Goal: Task Accomplishment & Management: Use online tool/utility

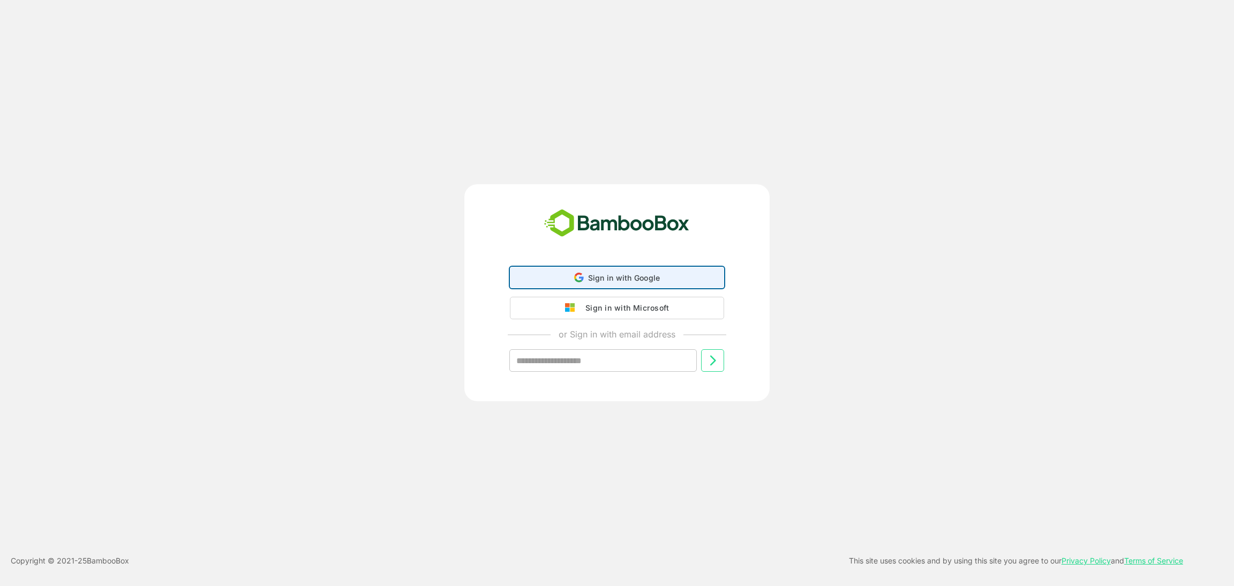
click at [625, 272] on div "Sign in with Google Sign in with Google. Opens in new tab" at bounding box center [617, 277] width 200 height 20
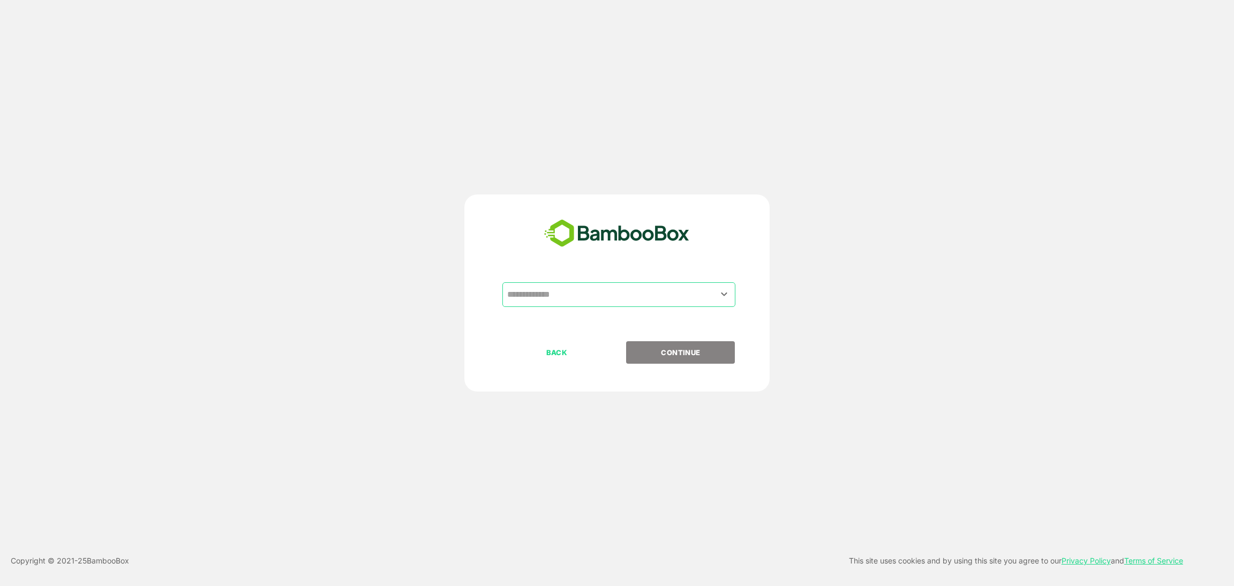
click at [583, 290] on input "text" at bounding box center [619, 294] width 229 height 20
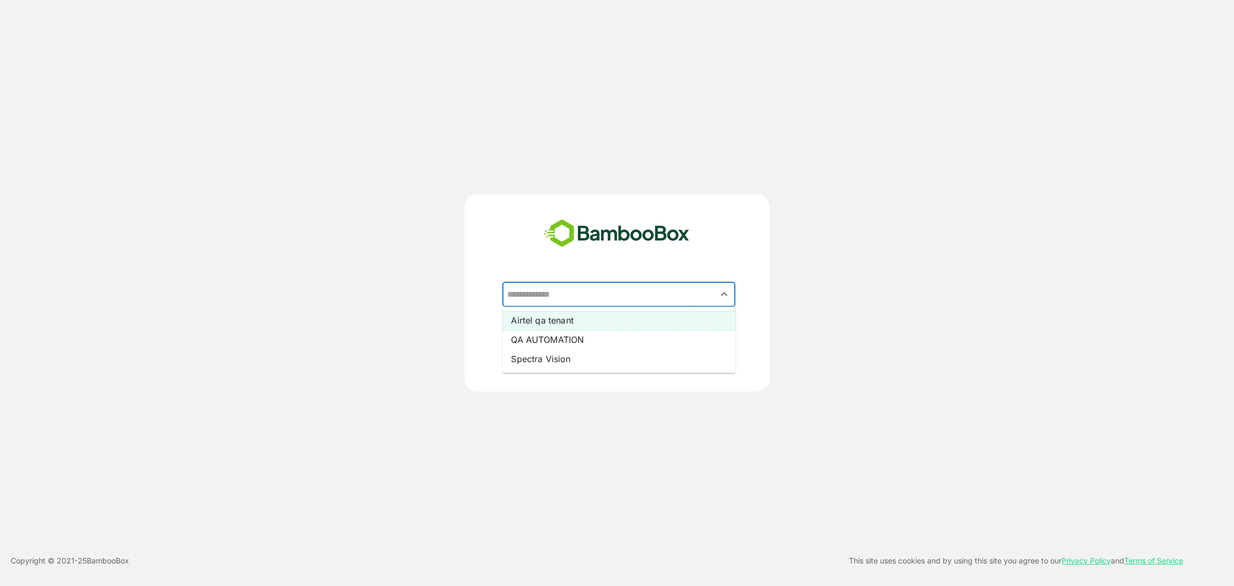
click at [570, 323] on li "Airtel qa tenant" at bounding box center [619, 320] width 233 height 19
type input "**********"
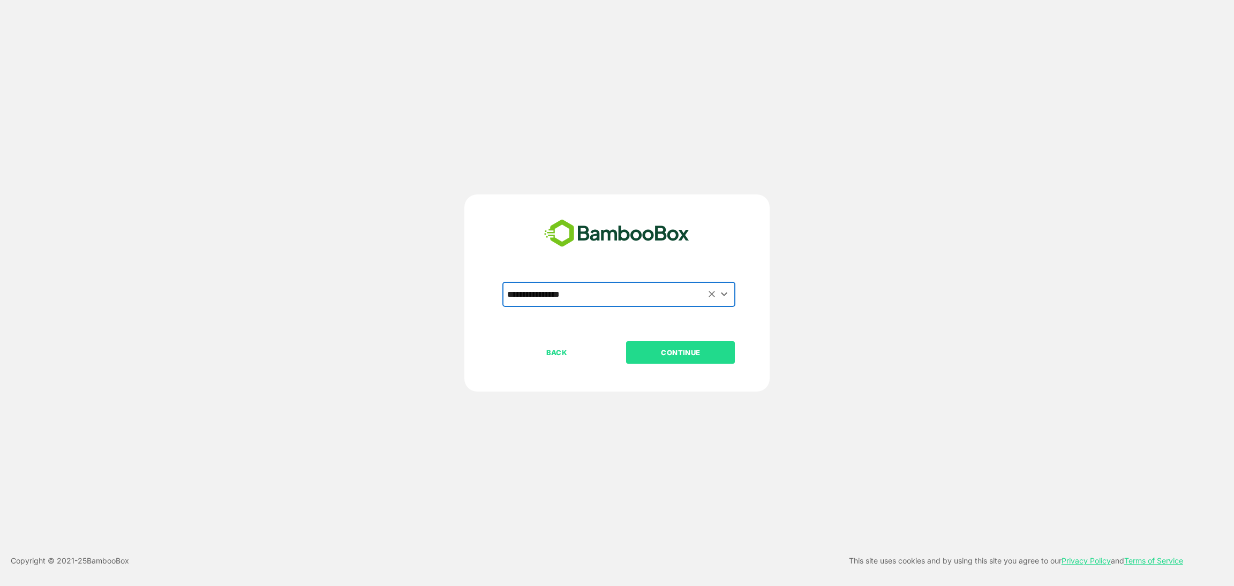
click at [673, 356] on p "CONTINUE" at bounding box center [680, 353] width 107 height 12
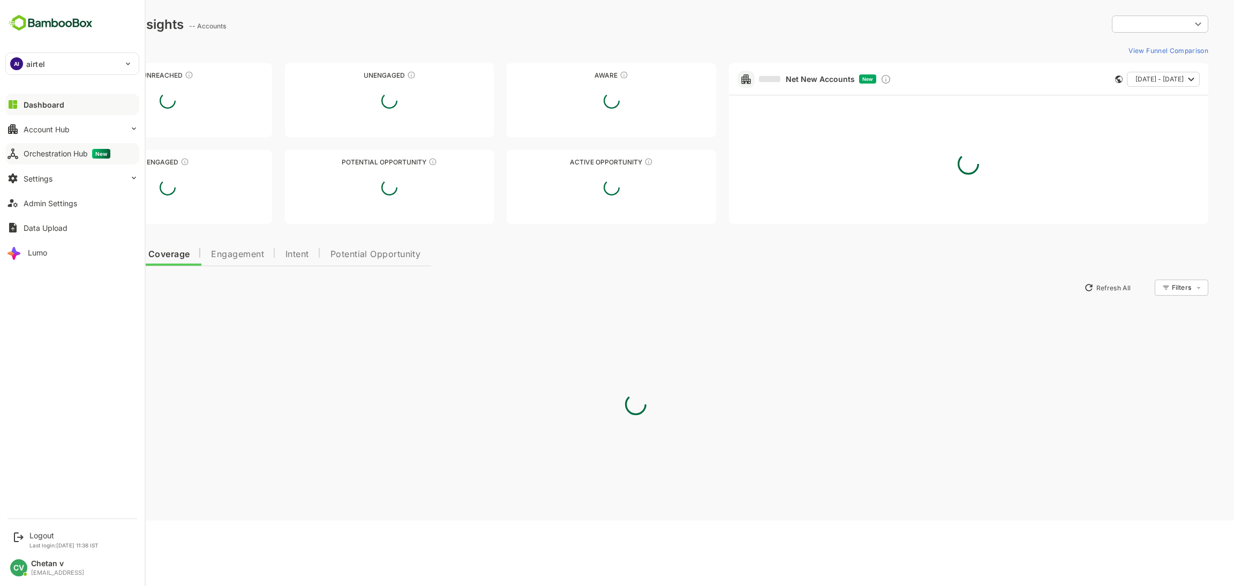
click at [69, 156] on div "Orchestration Hub New" at bounding box center [67, 154] width 87 height 10
type input "**********"
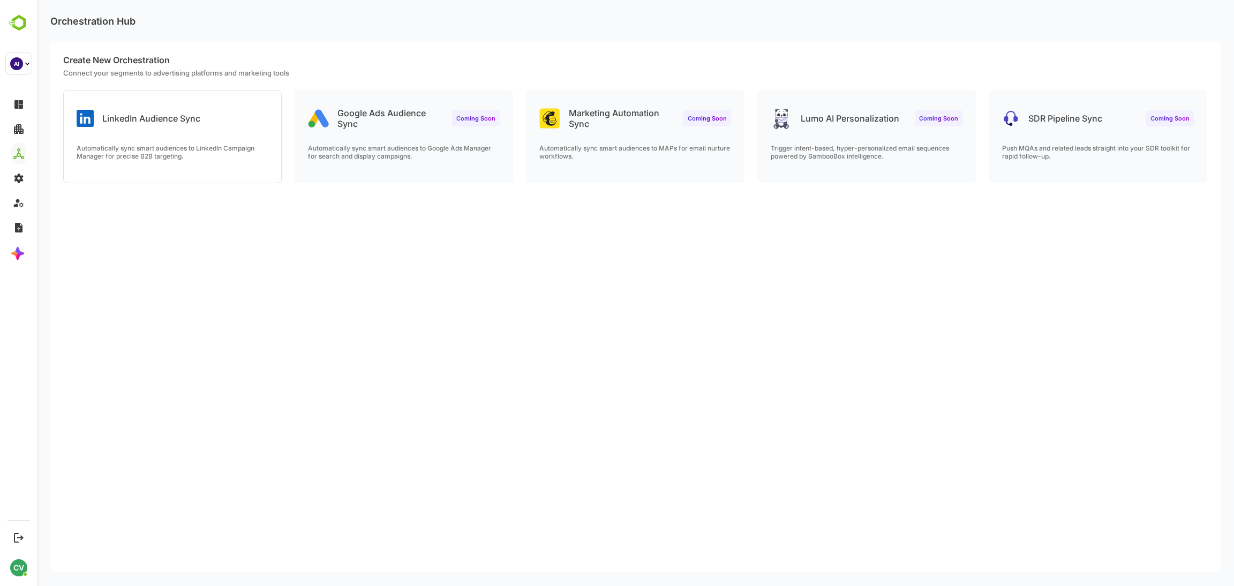
click at [239, 156] on p "Automatically sync smart audiences to LinkedIn Campaign Manager for precise B2B…" at bounding box center [173, 152] width 192 height 16
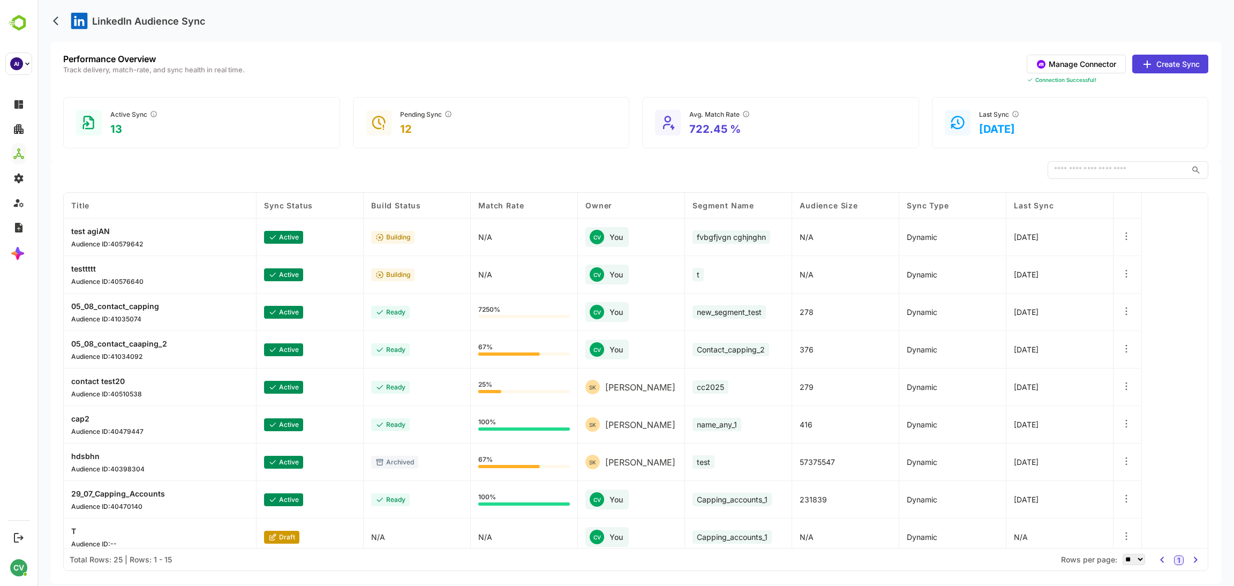
click at [1183, 61] on button "Create Sync" at bounding box center [1171, 64] width 76 height 19
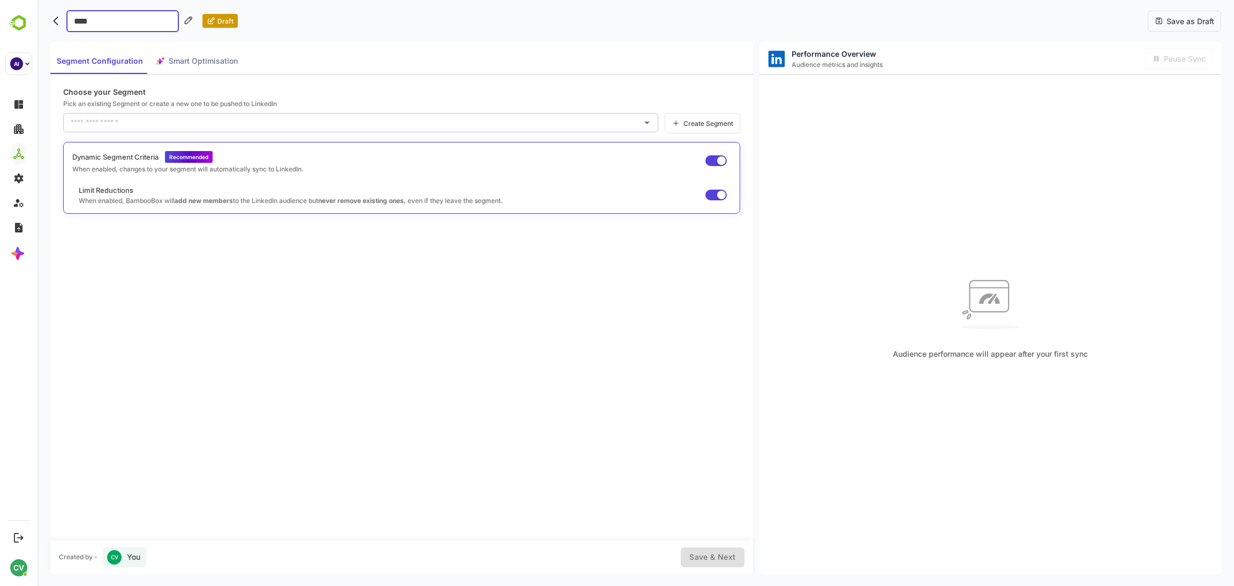
type input "*****"
click at [141, 125] on input "text" at bounding box center [352, 122] width 569 height 17
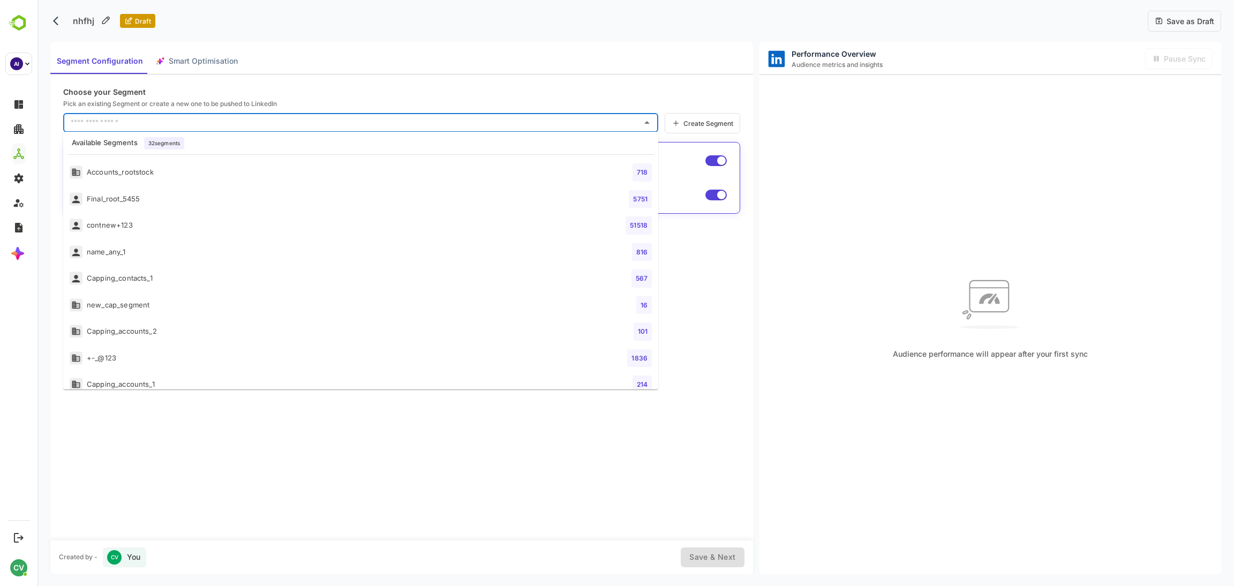
click at [370, 322] on li "Capping_accounts_2 101" at bounding box center [360, 331] width 595 height 27
type input "**********"
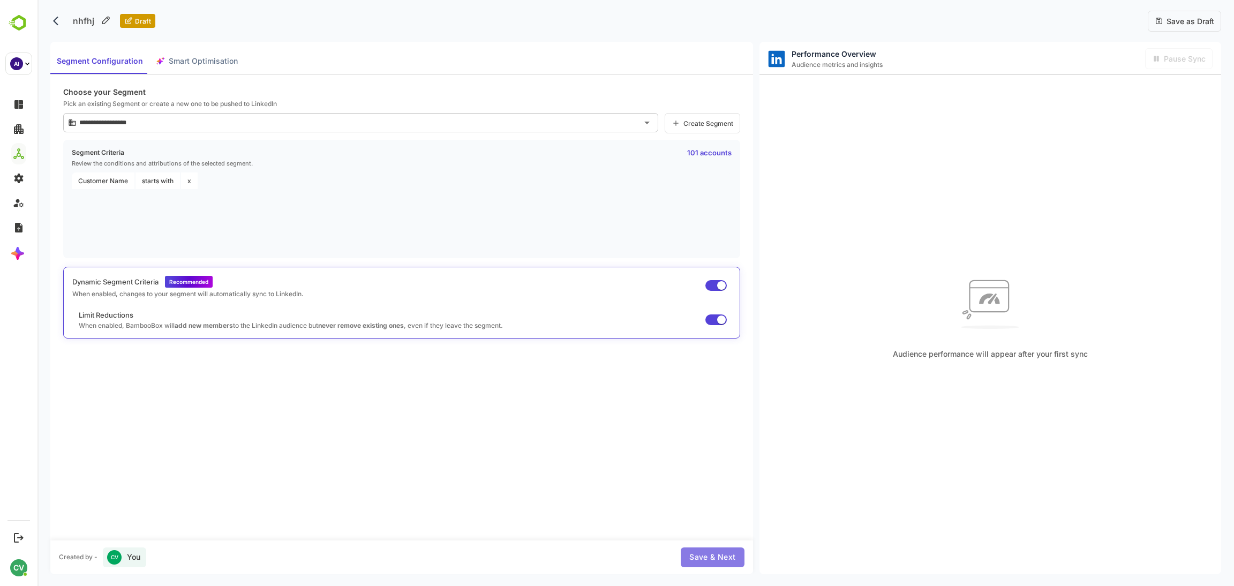
click at [724, 563] on span "Save & Next" at bounding box center [712, 557] width 46 height 13
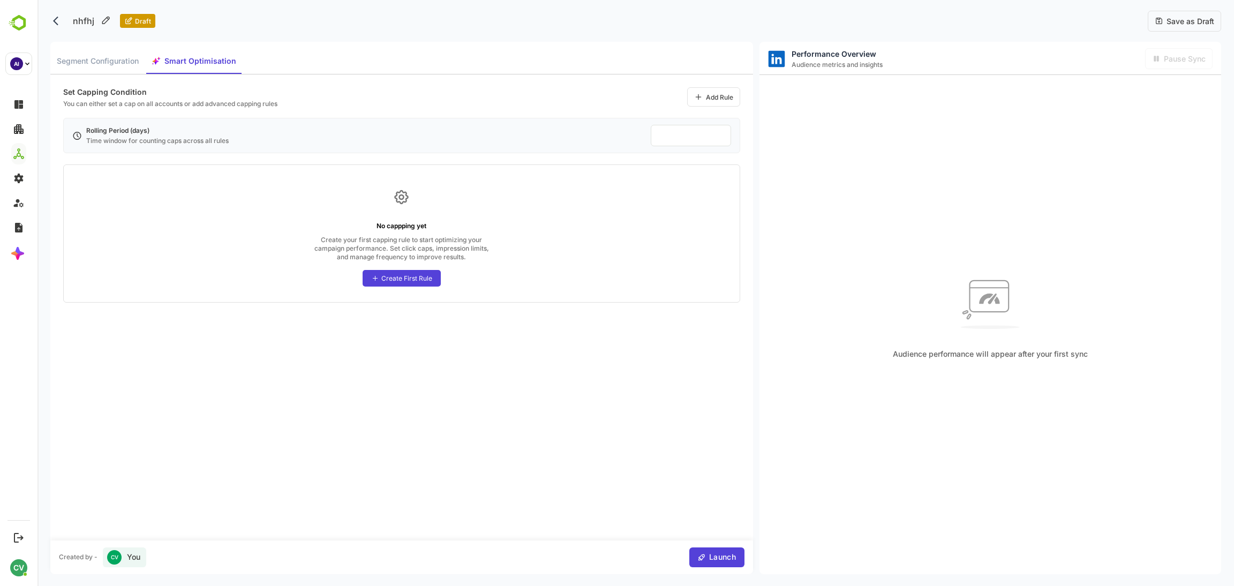
click at [418, 281] on div "Create First Rule" at bounding box center [406, 278] width 51 height 8
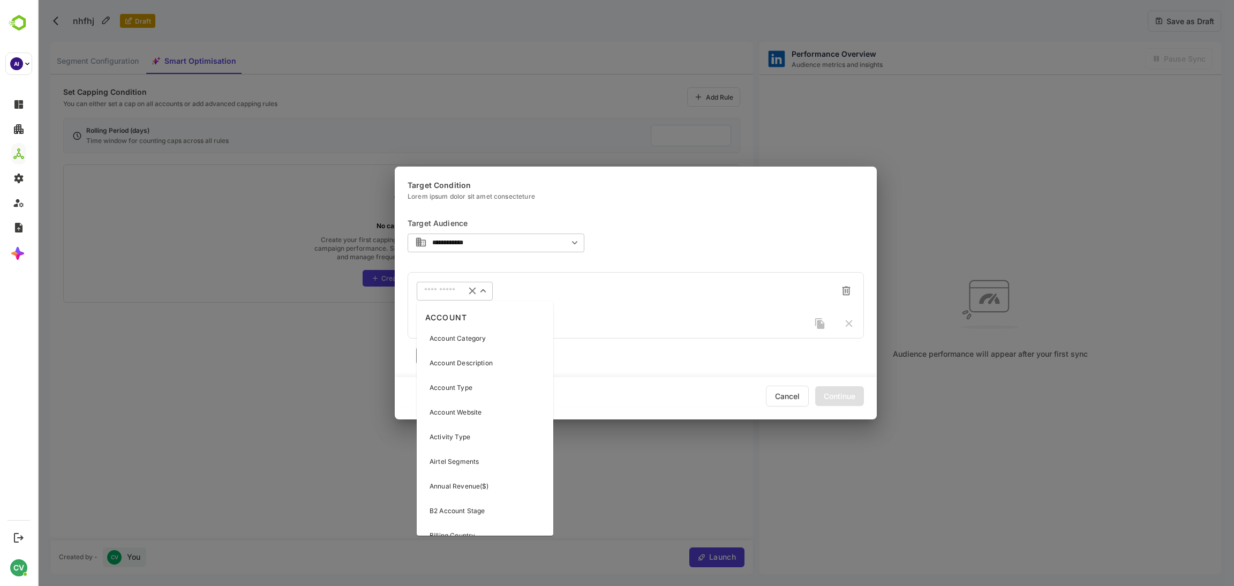
click at [446, 294] on input "text" at bounding box center [441, 291] width 34 height 8
type input "**"
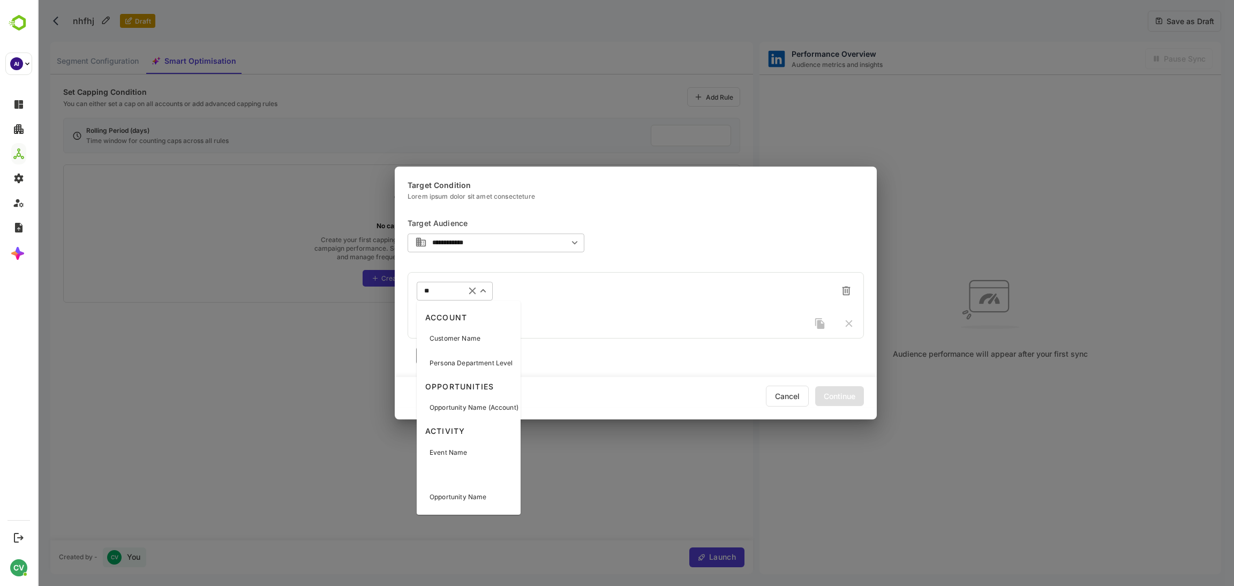
click at [463, 341] on p "Customer Name" at bounding box center [455, 339] width 51 height 10
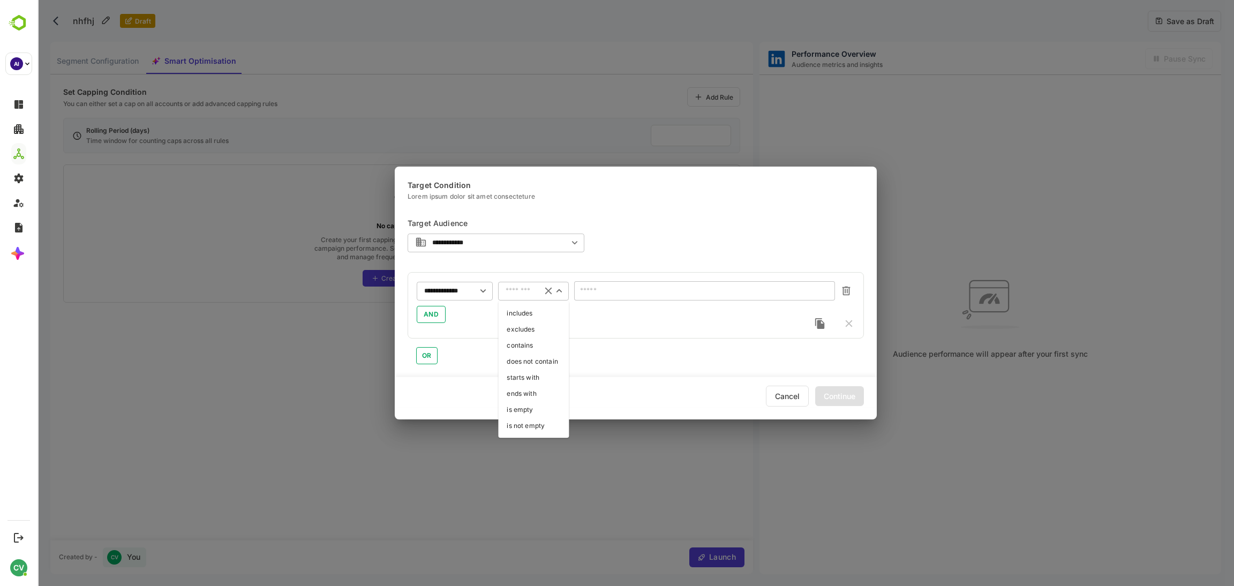
click at [518, 294] on input "text" at bounding box center [520, 291] width 28 height 8
click at [527, 425] on li "is not empty" at bounding box center [533, 426] width 71 height 16
type input "**********"
click at [841, 399] on div "Continue" at bounding box center [839, 396] width 49 height 20
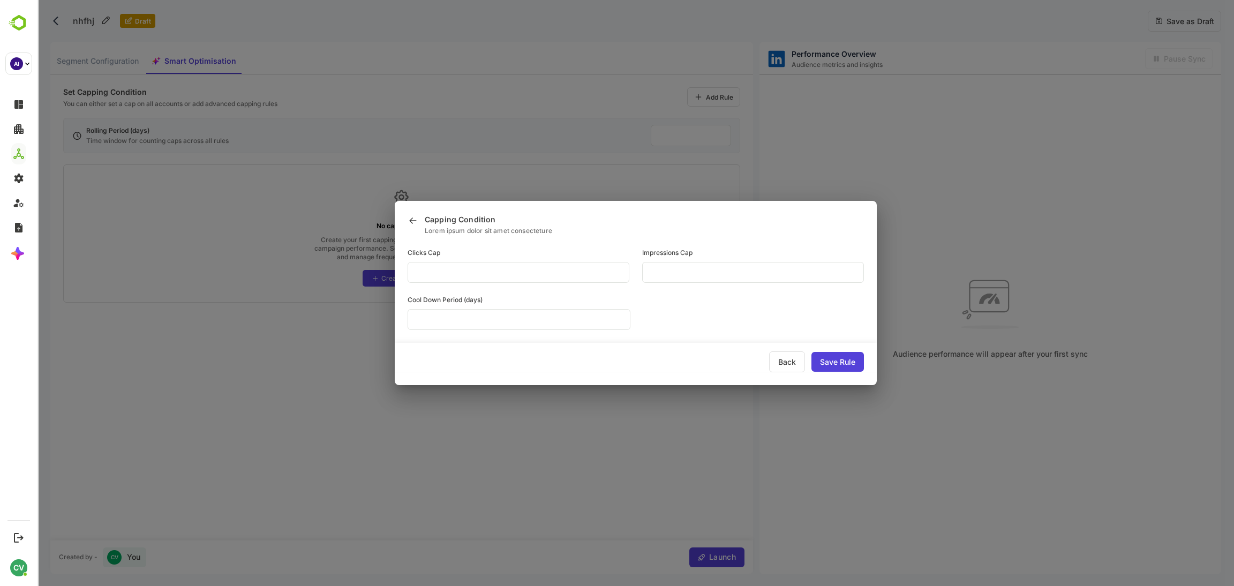
click at [451, 283] on input "*" at bounding box center [519, 272] width 222 height 21
type input "*********"
click at [629, 271] on input "**" at bounding box center [519, 272] width 222 height 21
type input "****"
click at [827, 356] on div "Save Rule" at bounding box center [838, 362] width 53 height 20
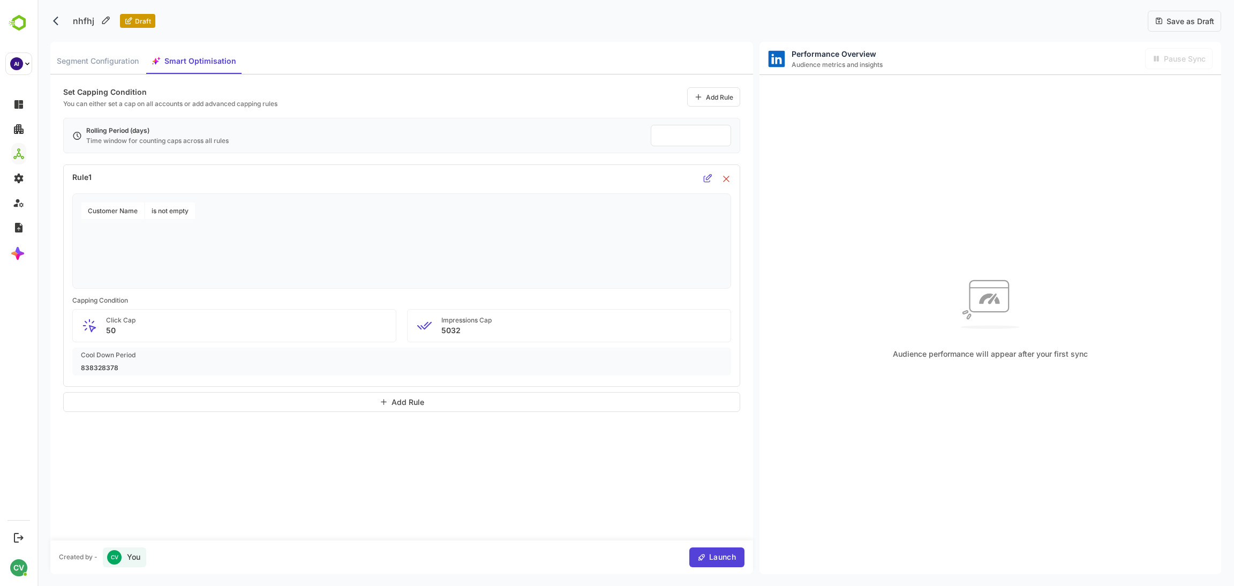
click at [425, 403] on div "Add Rule" at bounding box center [401, 402] width 677 height 20
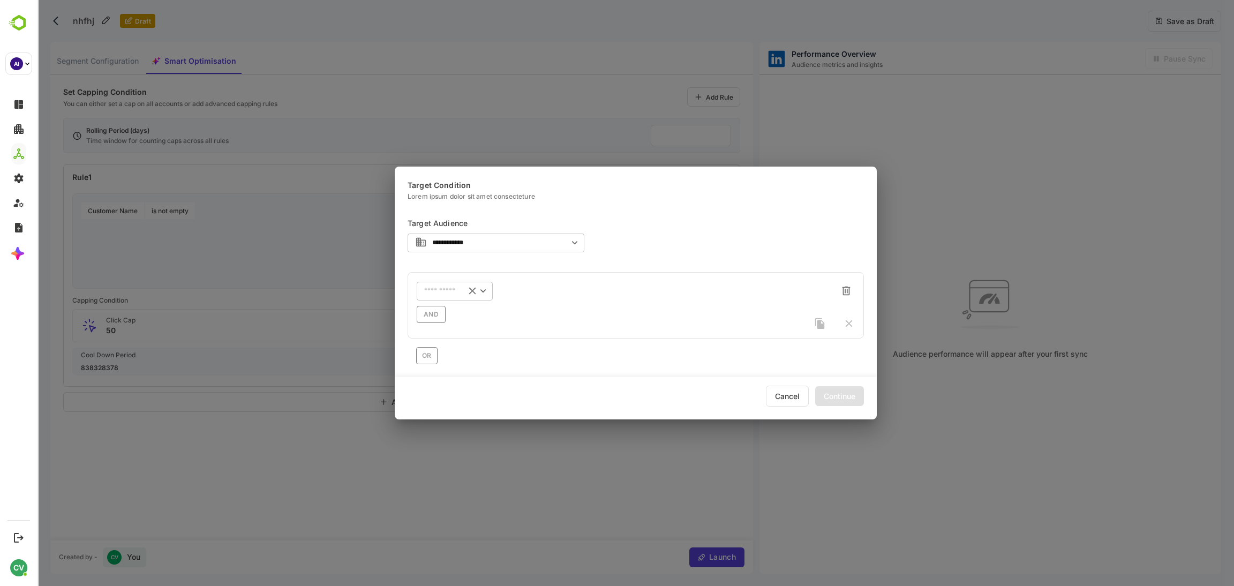
click at [444, 293] on input "text" at bounding box center [441, 291] width 34 height 8
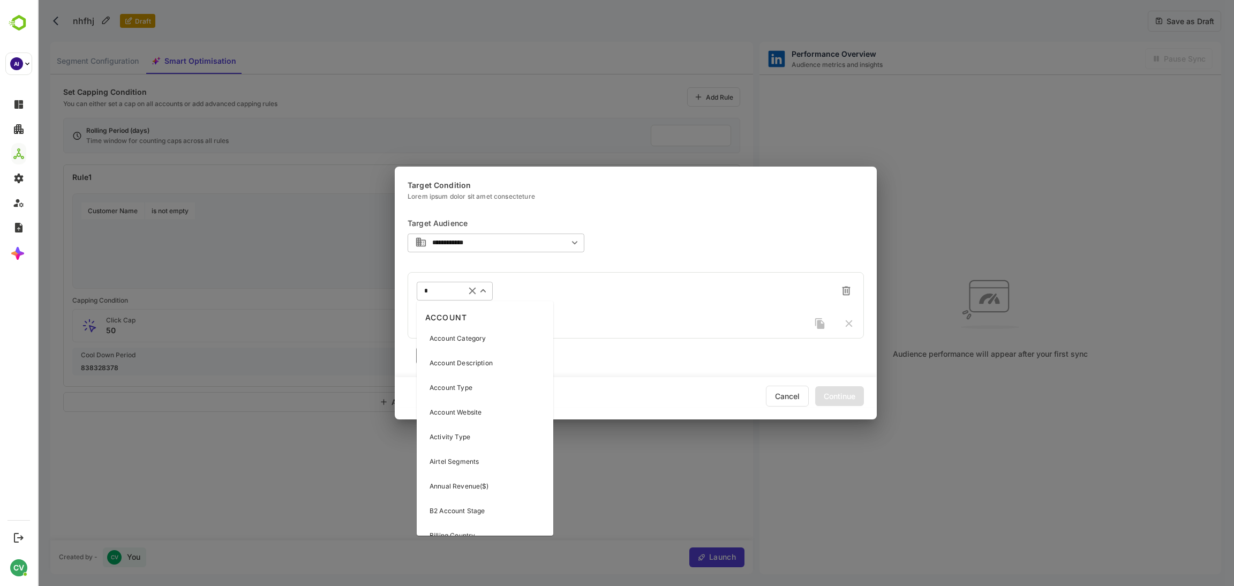
type input "**"
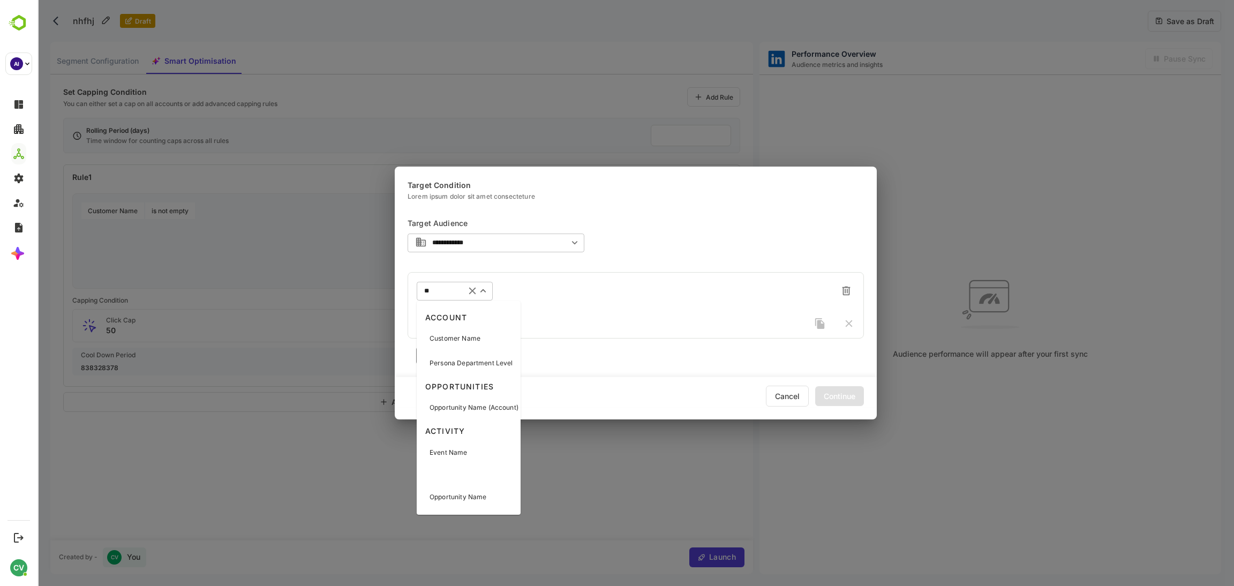
click at [452, 345] on div "Customer Name" at bounding box center [469, 338] width 100 height 23
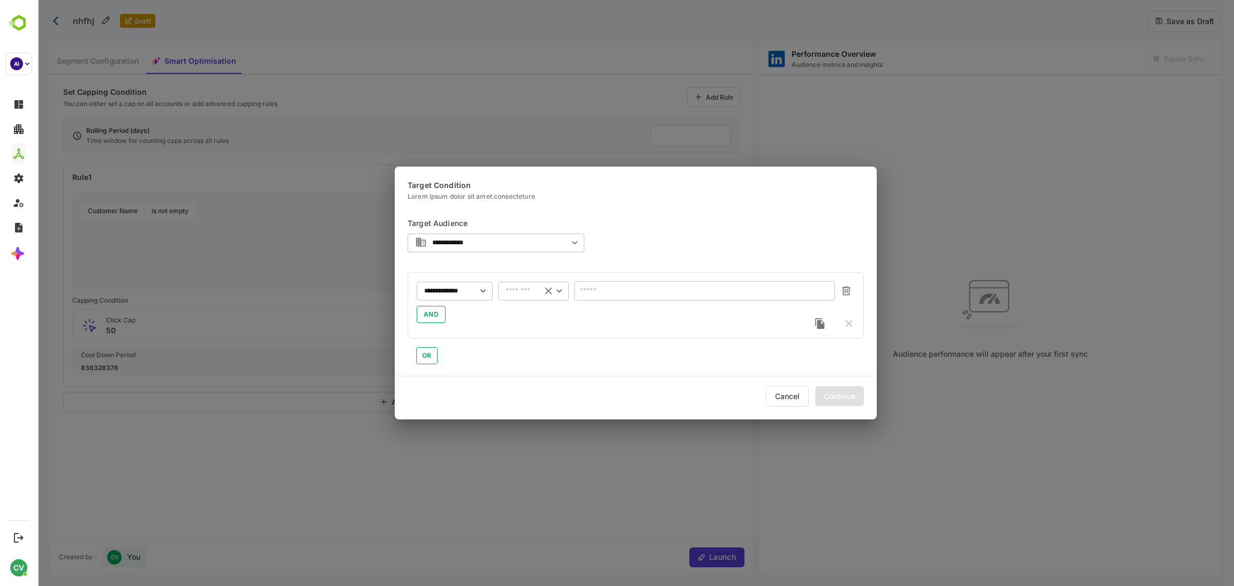
click at [525, 293] on input "text" at bounding box center [520, 291] width 28 height 8
click at [528, 373] on li "starts with" at bounding box center [533, 378] width 71 height 16
type input "**********"
click at [625, 287] on input "text" at bounding box center [704, 290] width 261 height 19
type input "*"
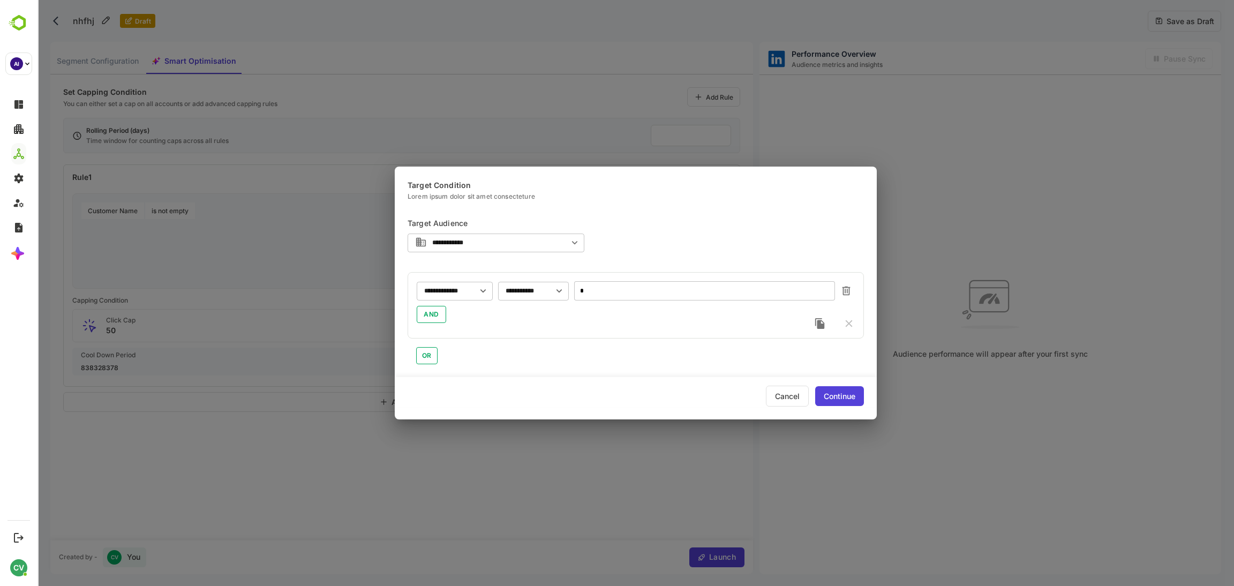
click at [830, 396] on div "Continue" at bounding box center [839, 396] width 49 height 20
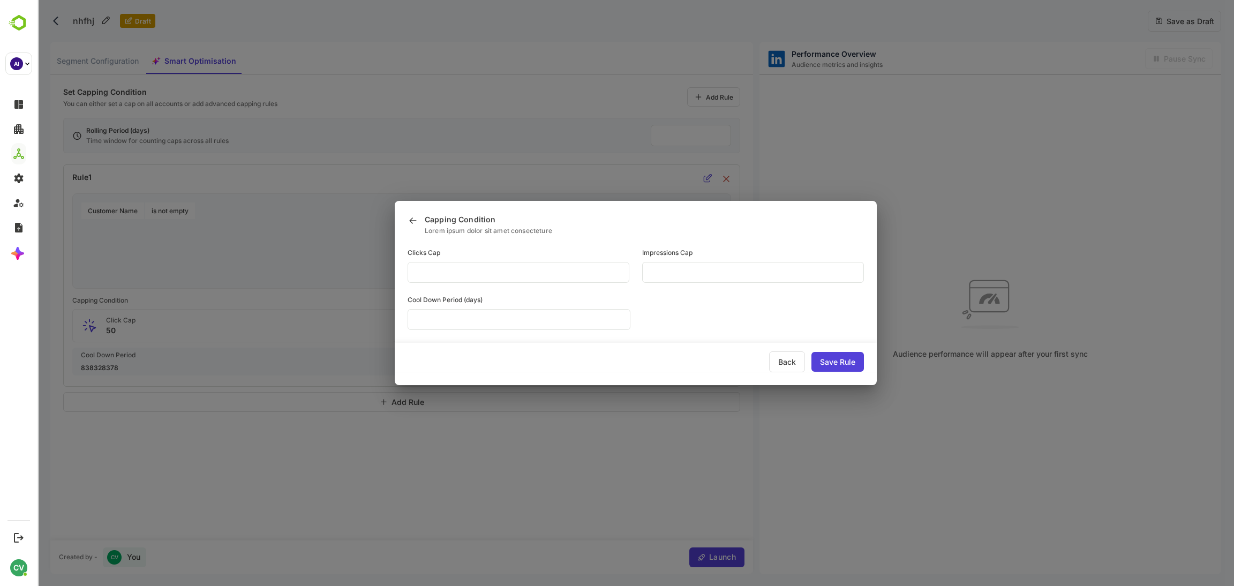
click at [528, 283] on input "*********" at bounding box center [519, 272] width 222 height 21
type input "*"
type input "**"
click at [834, 366] on div "Save Rule" at bounding box center [838, 362] width 53 height 20
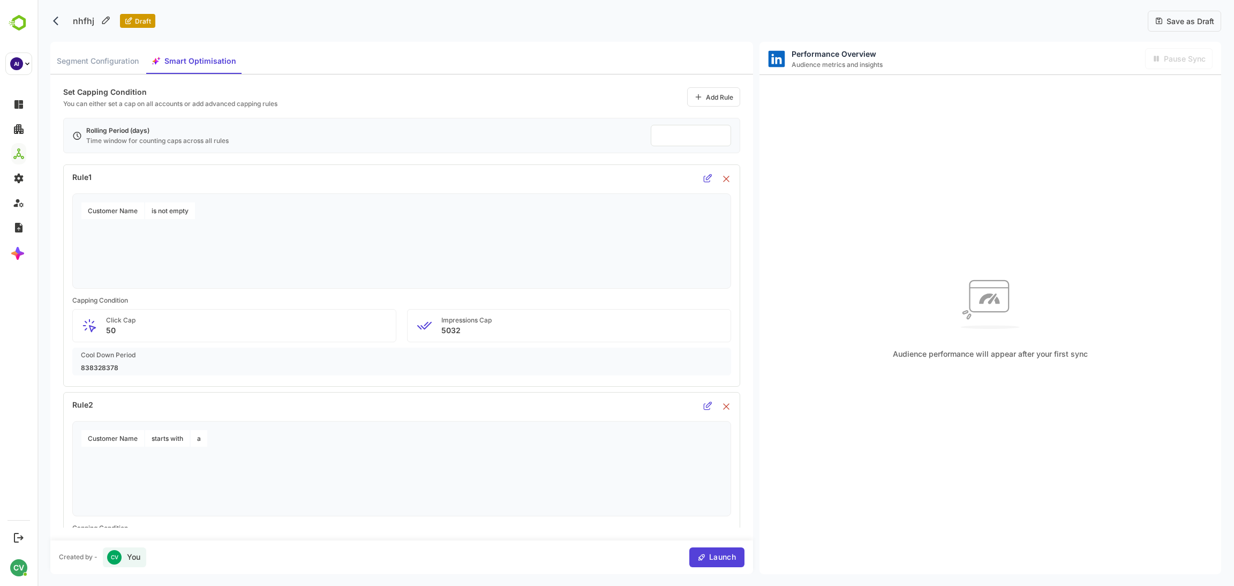
click at [705, 180] on icon at bounding box center [707, 178] width 9 height 9
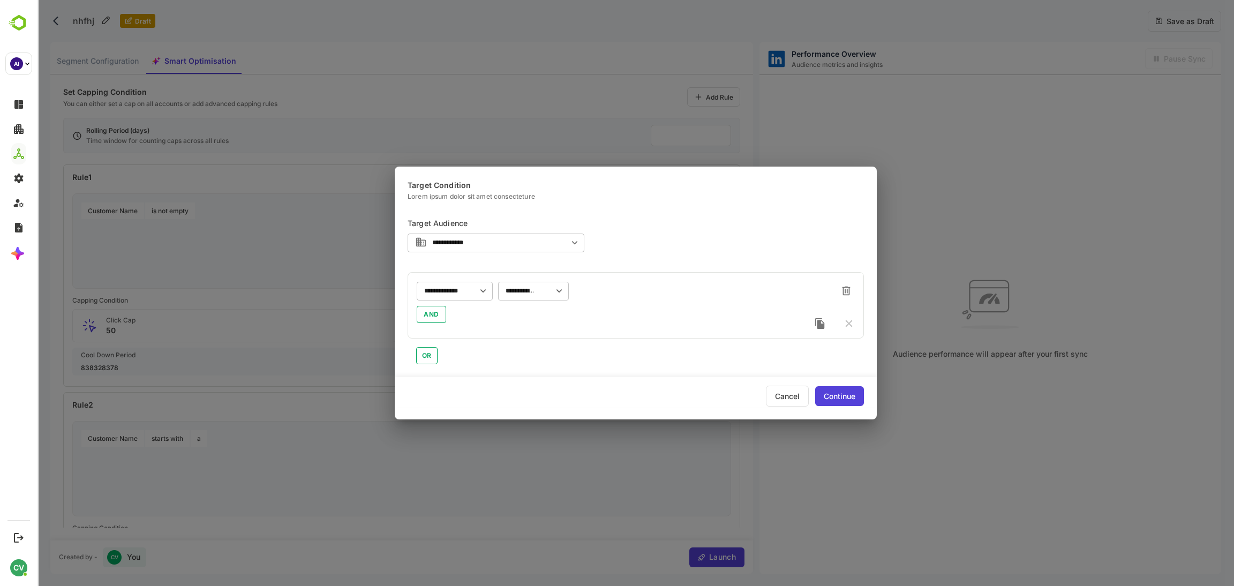
click at [835, 391] on div "Continue" at bounding box center [839, 396] width 49 height 20
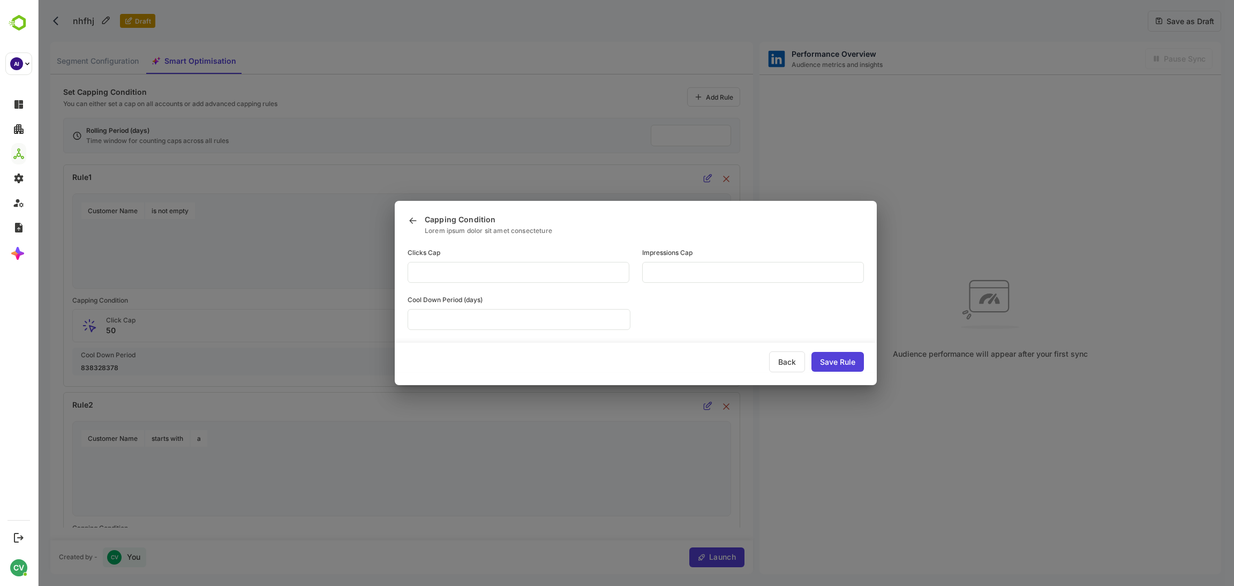
click at [793, 360] on div "Back" at bounding box center [787, 361] width 36 height 21
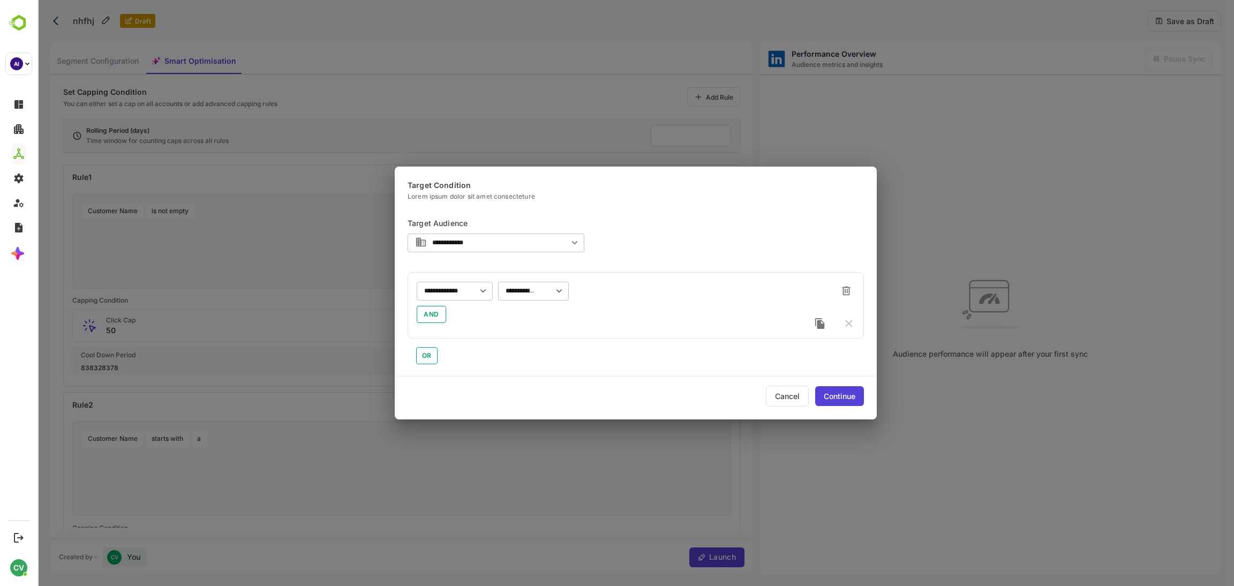
click at [788, 392] on div "Cancel" at bounding box center [787, 396] width 43 height 21
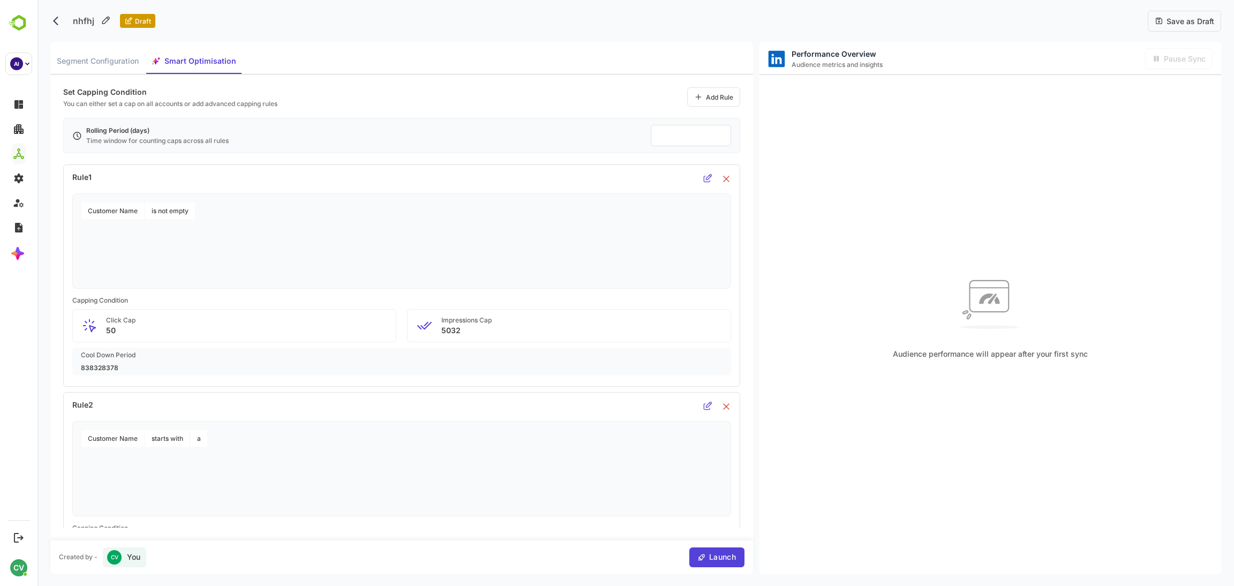
click at [728, 178] on icon at bounding box center [726, 179] width 6 height 6
click at [728, 180] on icon at bounding box center [726, 179] width 6 height 6
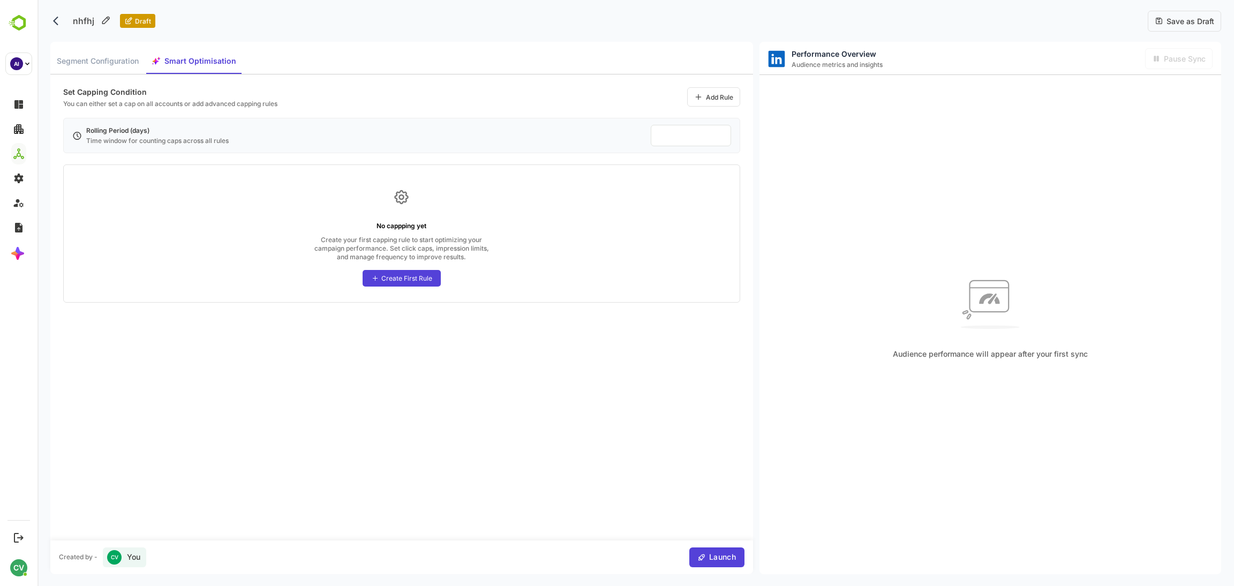
click at [399, 278] on div "Create First Rule" at bounding box center [406, 278] width 51 height 8
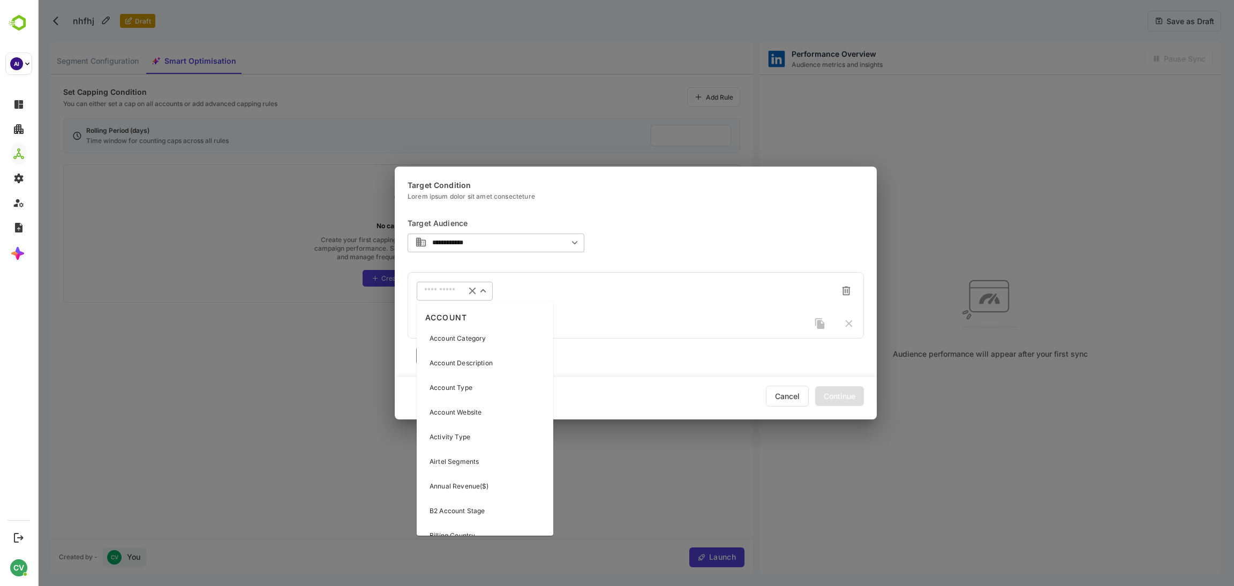
click at [444, 294] on input "text" at bounding box center [441, 291] width 34 height 8
type input "**"
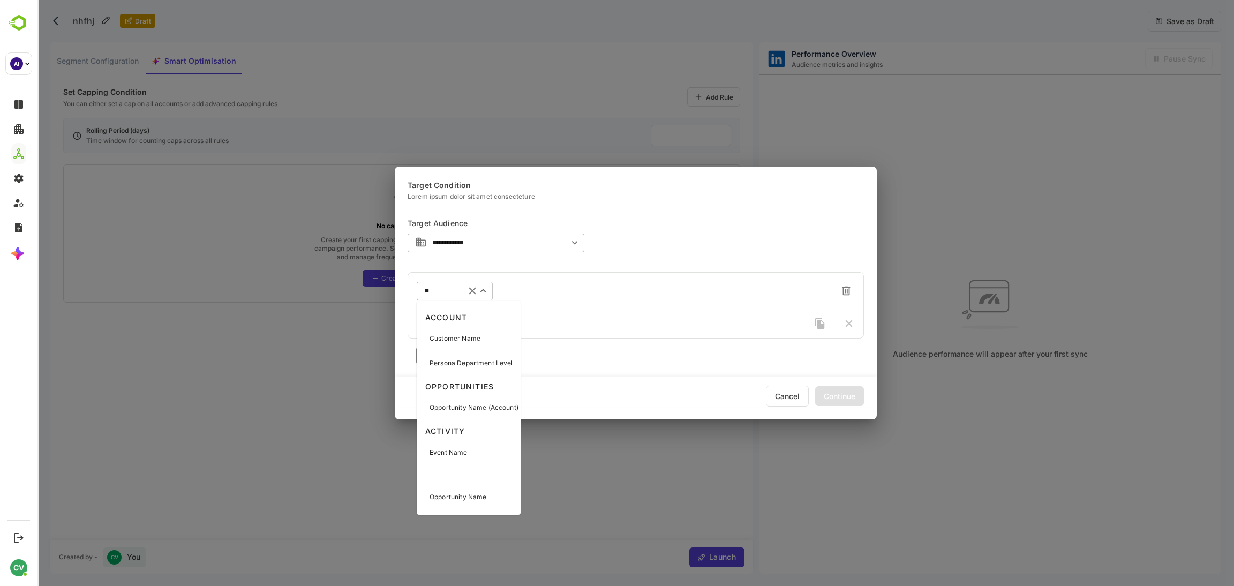
click at [456, 338] on p "Customer Name" at bounding box center [455, 339] width 51 height 10
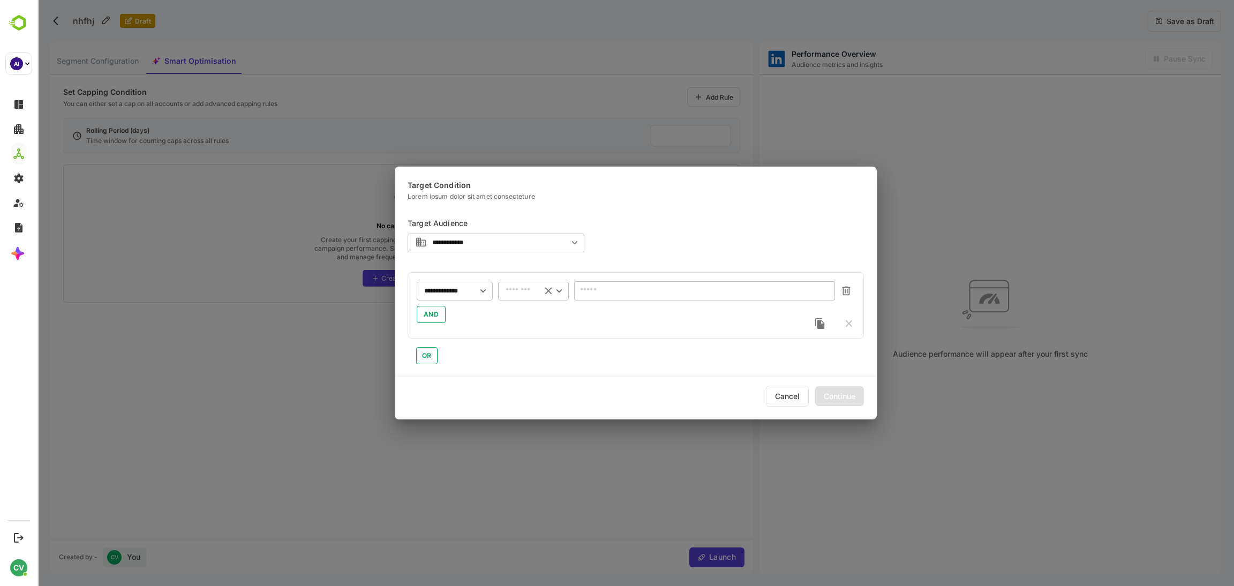
click at [516, 289] on input "text" at bounding box center [520, 291] width 28 height 8
click at [523, 379] on li "starts with" at bounding box center [533, 378] width 71 height 16
type input "**********"
click at [605, 289] on input "text" at bounding box center [704, 290] width 261 height 19
type input "*"
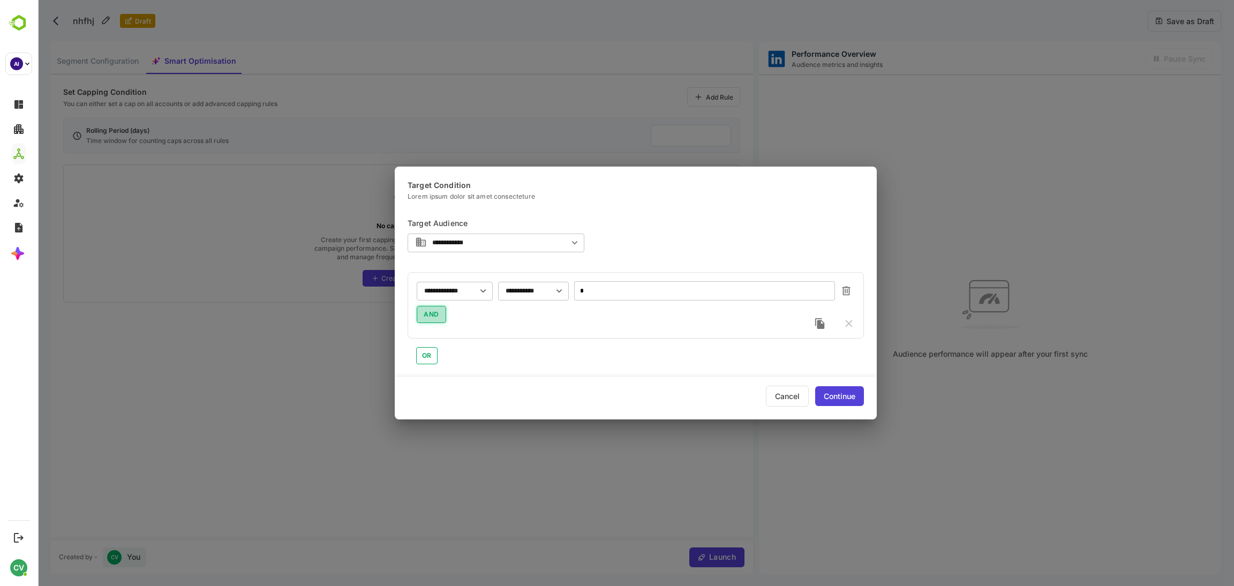
click at [434, 316] on span "AND" at bounding box center [432, 314] width 16 height 13
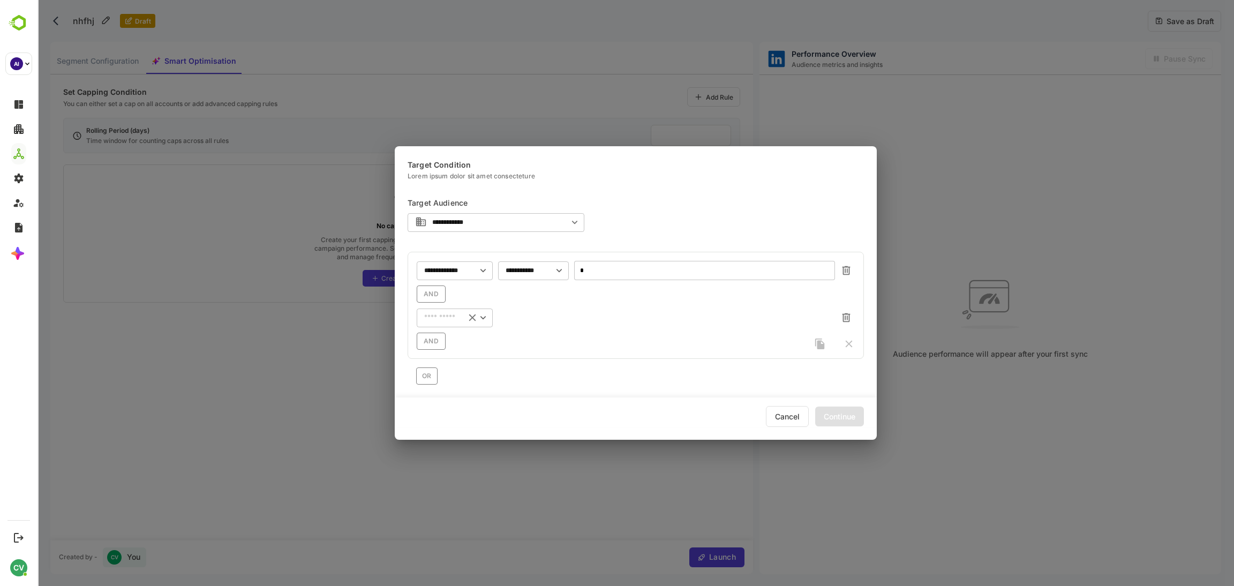
click at [442, 275] on input "text" at bounding box center [441, 271] width 34 height 8
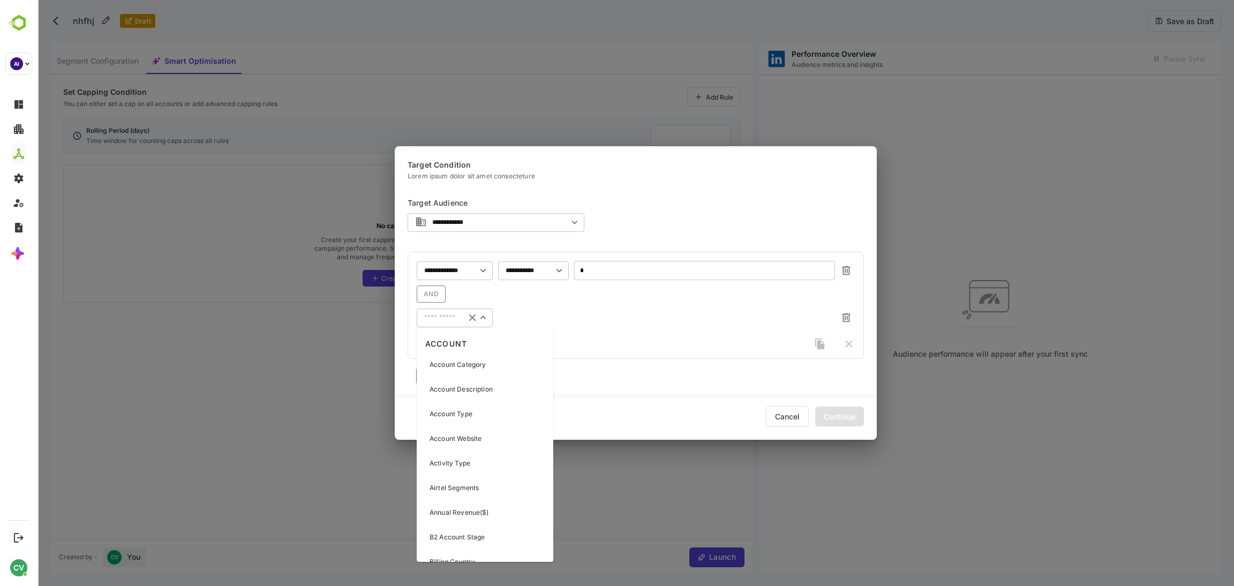
type input "*"
click at [456, 358] on div "Account Category" at bounding box center [485, 365] width 132 height 23
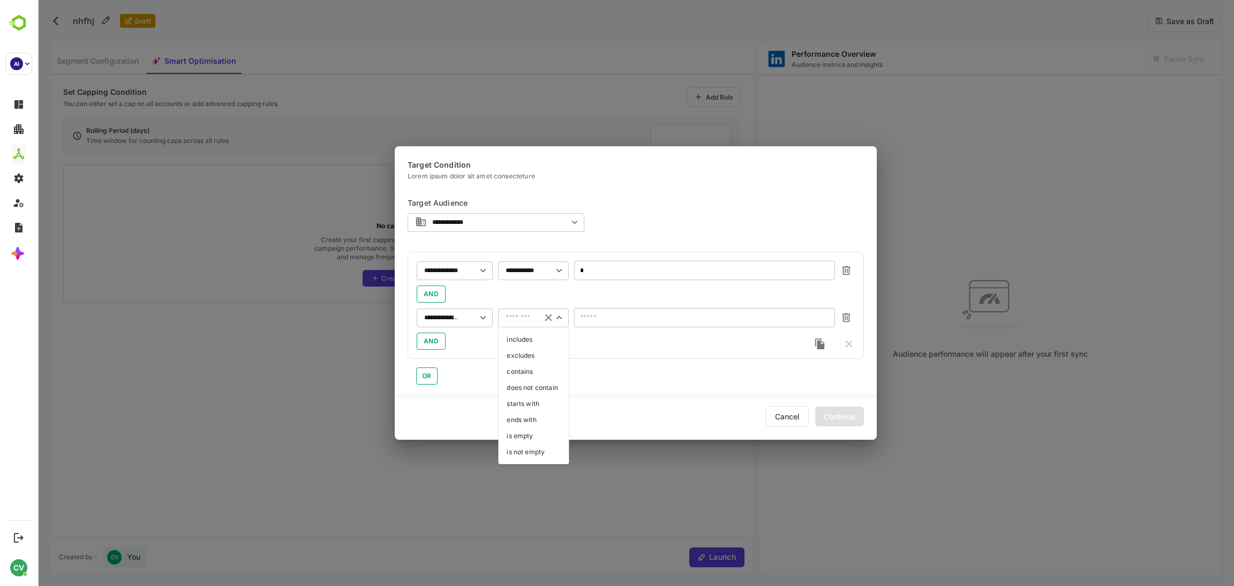
click at [516, 316] on input "text" at bounding box center [520, 318] width 28 height 8
click at [528, 342] on li "includes" at bounding box center [533, 340] width 71 height 16
type input "********"
click at [592, 320] on input "text" at bounding box center [705, 318] width 246 height 8
click at [551, 350] on div "AND" at bounding box center [636, 341] width 438 height 17
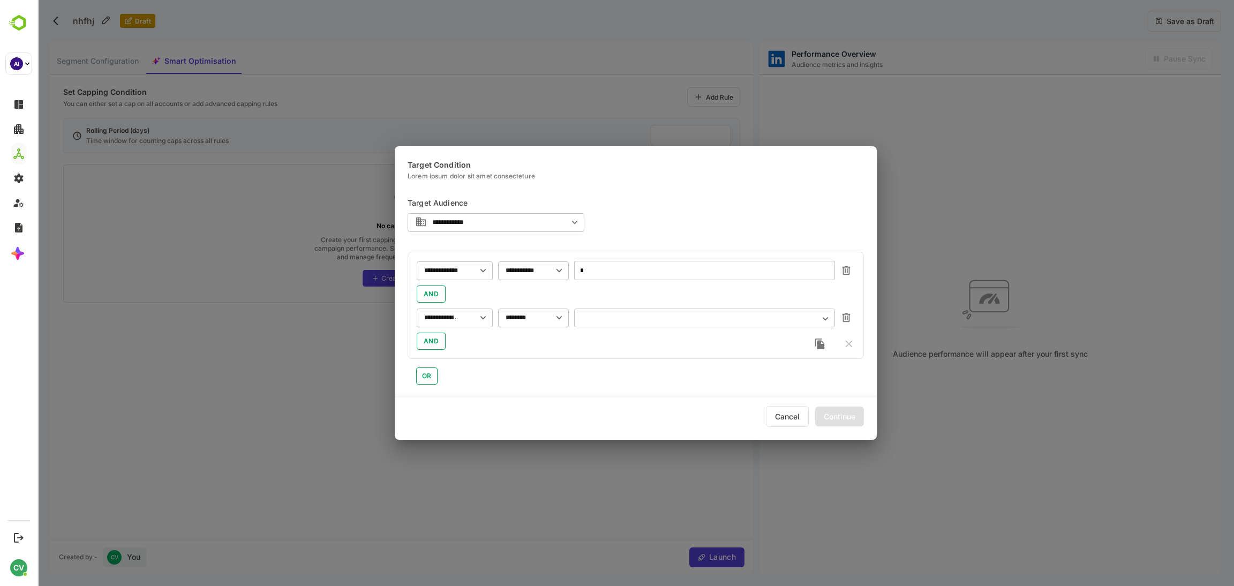
click at [635, 325] on div "​" at bounding box center [704, 317] width 261 height 19
click at [636, 316] on input "text" at bounding box center [705, 318] width 246 height 8
click at [602, 361] on div "DMU" at bounding box center [605, 360] width 16 height 10
click at [542, 341] on div "AND" at bounding box center [636, 341] width 438 height 17
click at [614, 267] on input "*" at bounding box center [704, 270] width 261 height 19
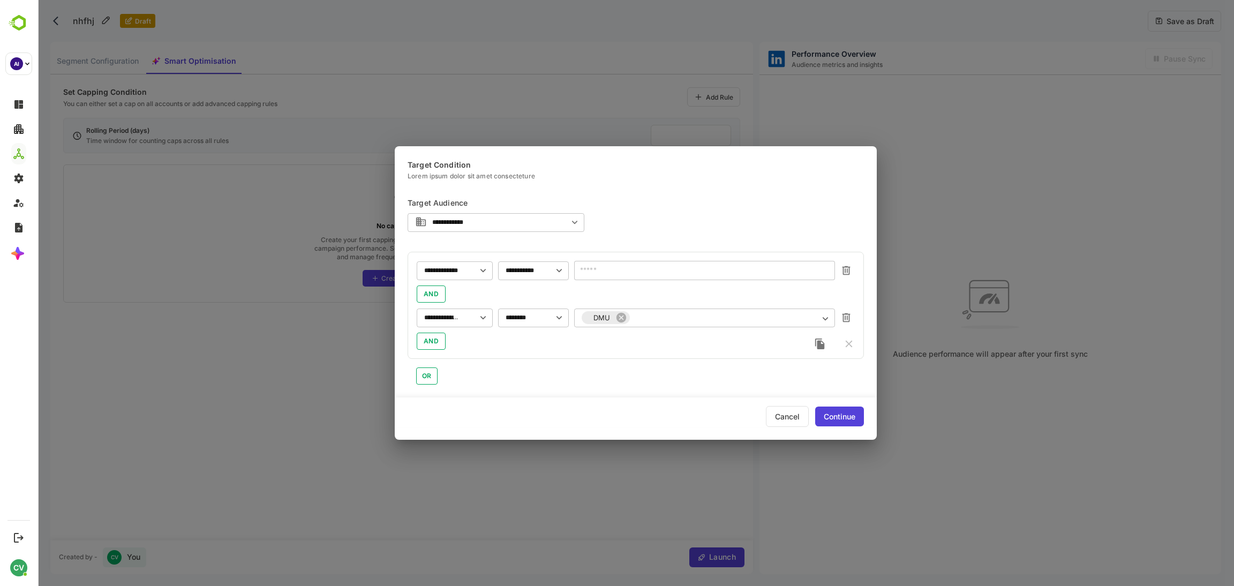
click at [837, 414] on div "Continue" at bounding box center [839, 417] width 49 height 20
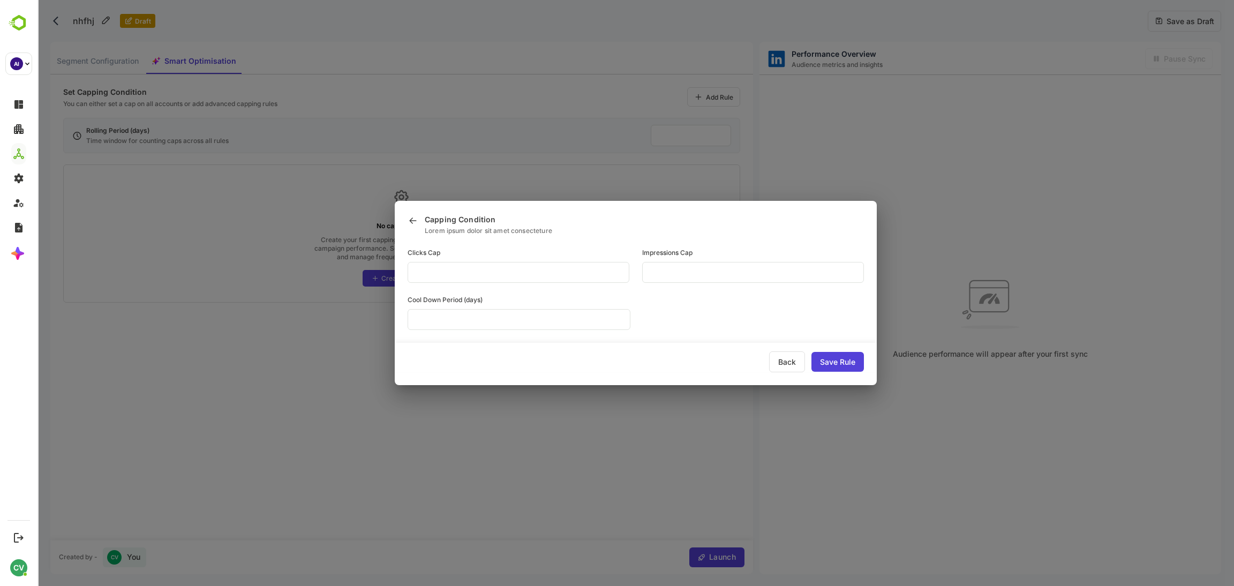
click at [824, 361] on div "Save Rule" at bounding box center [838, 362] width 53 height 20
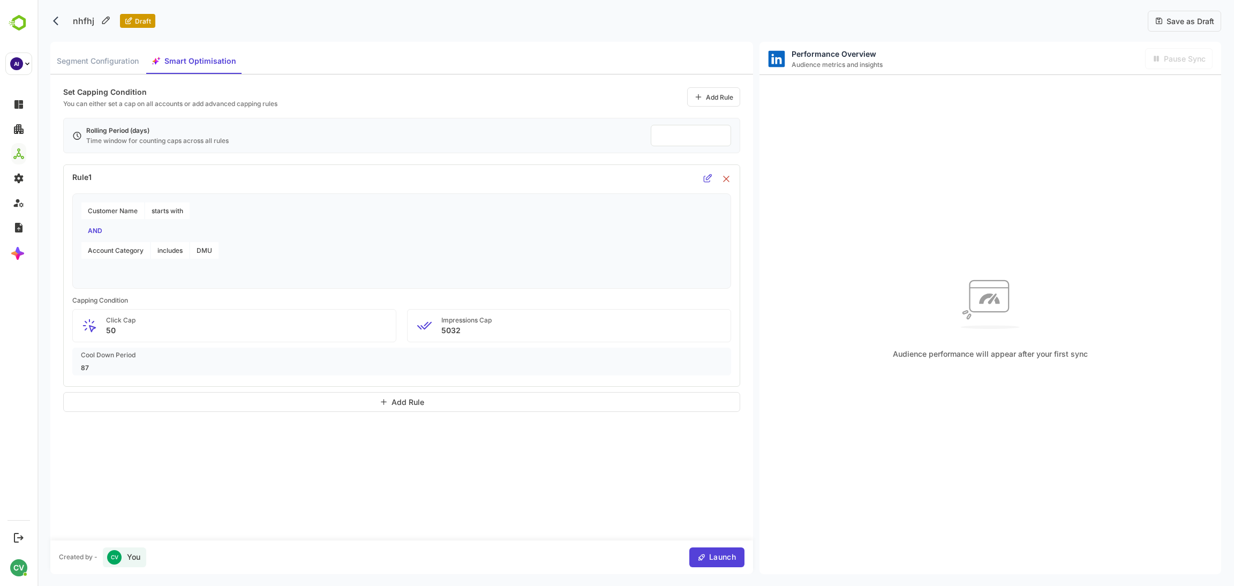
click at [869, 222] on div "Audience performance will appear after your first sync" at bounding box center [991, 314] width 462 height 479
click at [670, 133] on input "**" at bounding box center [691, 136] width 64 height 12
type input "*"
click at [1174, 26] on div "Save as Draft" at bounding box center [1184, 21] width 73 height 21
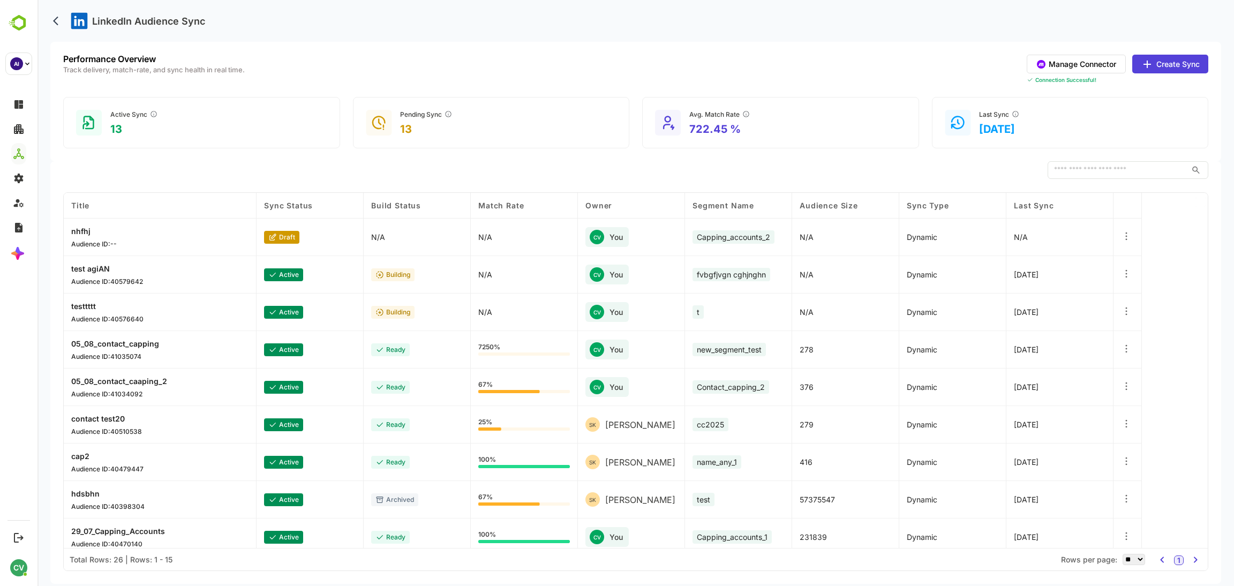
click at [91, 309] on p "testtttt" at bounding box center [107, 306] width 72 height 9
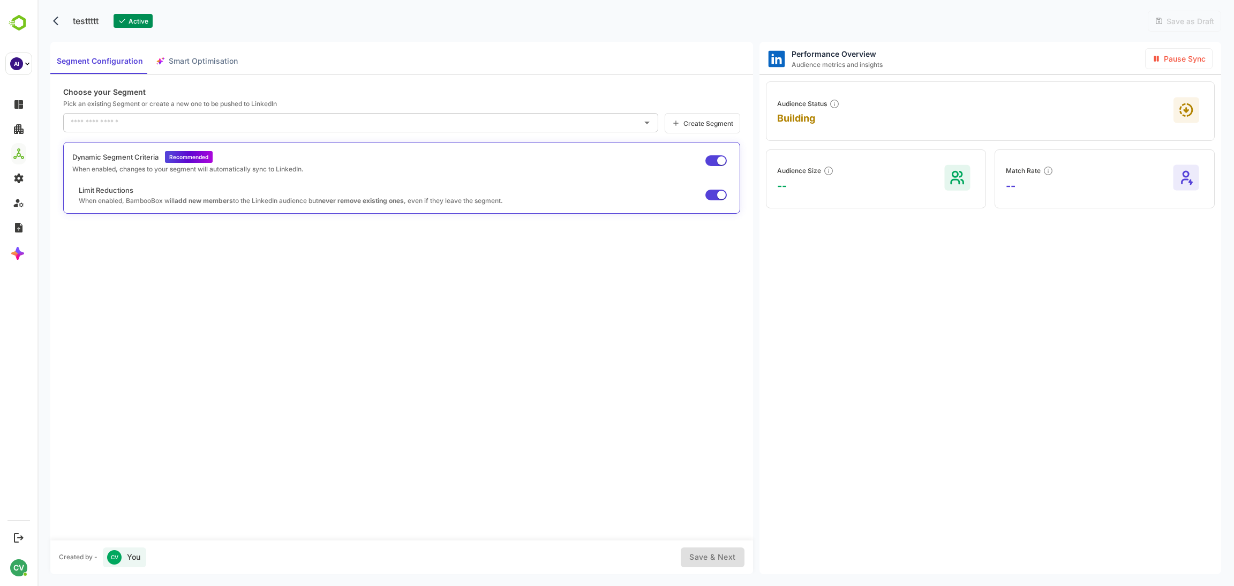
click at [198, 59] on div "Segment Configuration Smart Optimisation" at bounding box center [147, 61] width 194 height 26
type input "*"
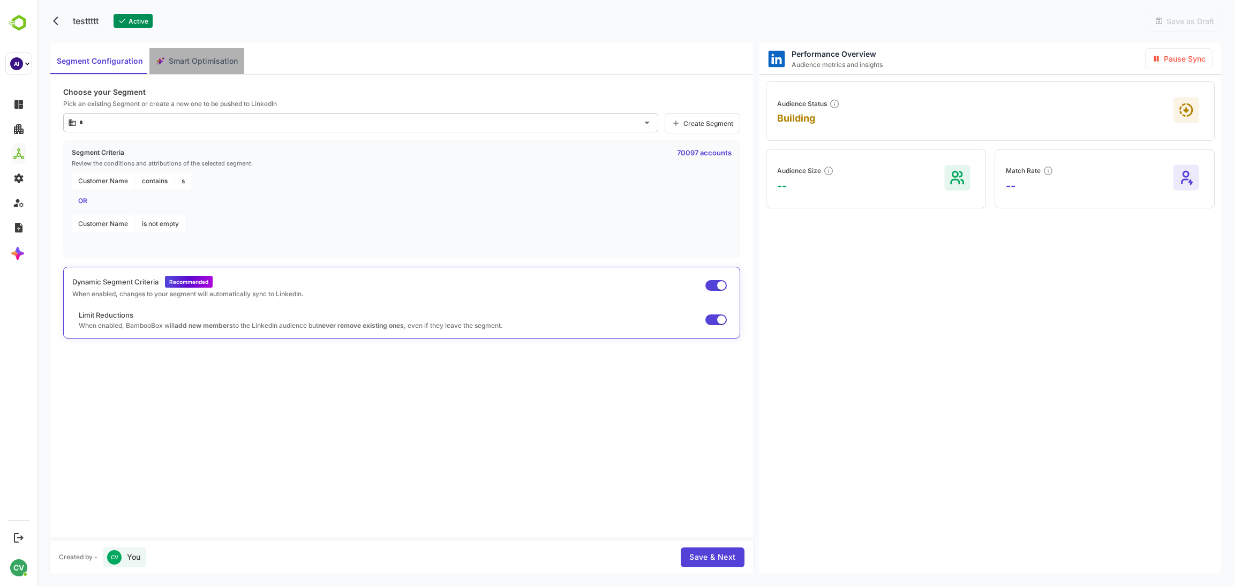
click at [198, 59] on span "Smart Optimisation" at bounding box center [203, 61] width 69 height 13
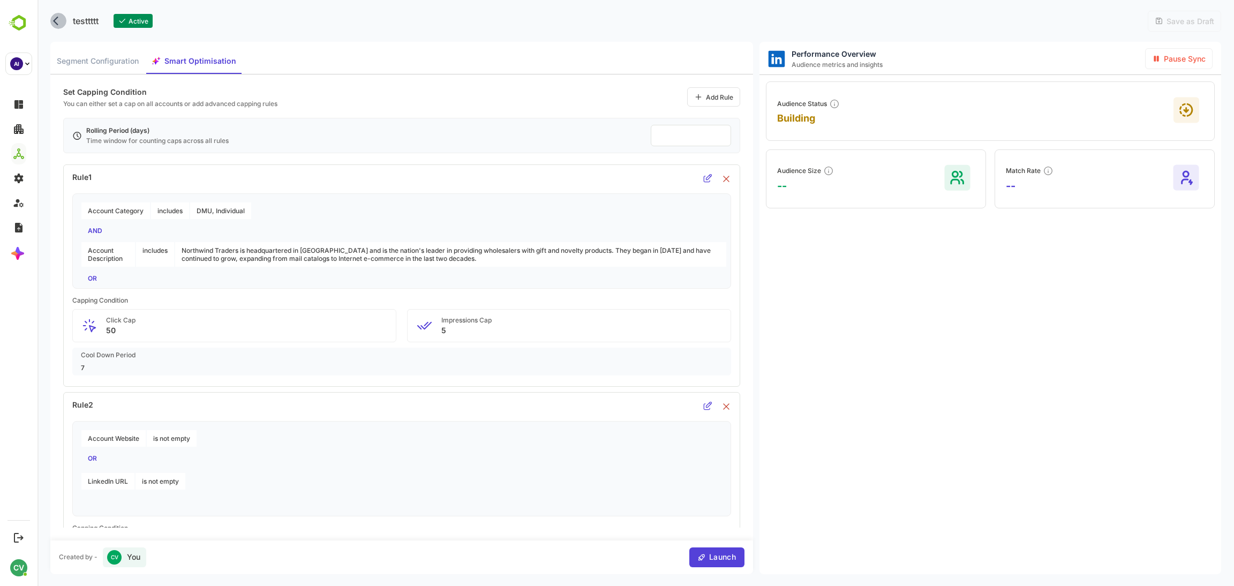
click at [54, 19] on icon "back" at bounding box center [58, 21] width 11 height 11
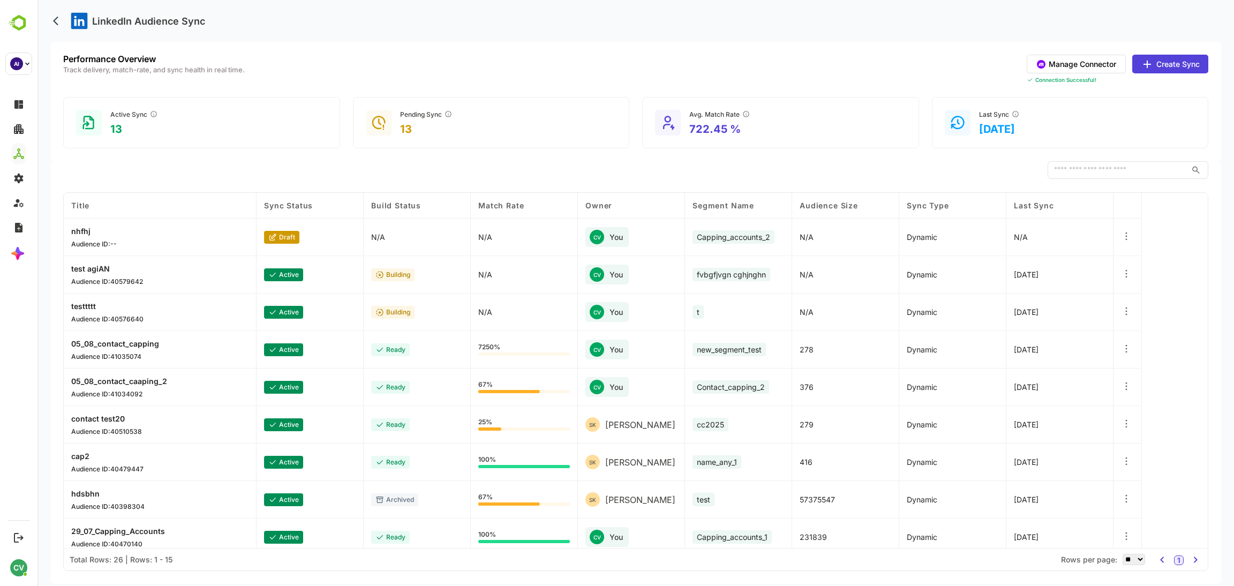
drag, startPoint x: 691, startPoint y: 27, endPoint x: 688, endPoint y: 17, distance: 10.5
click at [688, 17] on div "LinkedIn Audience Sync" at bounding box center [635, 21] width 1171 height 42
click at [685, 16] on div "LinkedIn Audience Sync" at bounding box center [635, 21] width 1171 height 42
click at [688, 21] on div "LinkedIn Audience Sync" at bounding box center [635, 21] width 1171 height 42
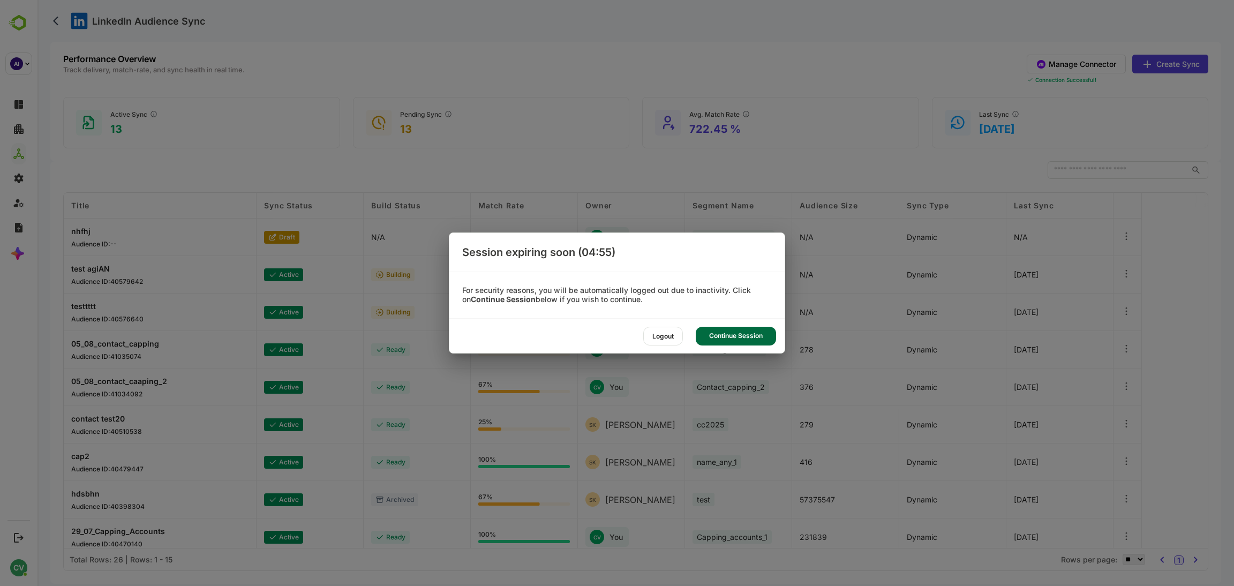
click at [753, 338] on div "Continue Session" at bounding box center [736, 336] width 80 height 19
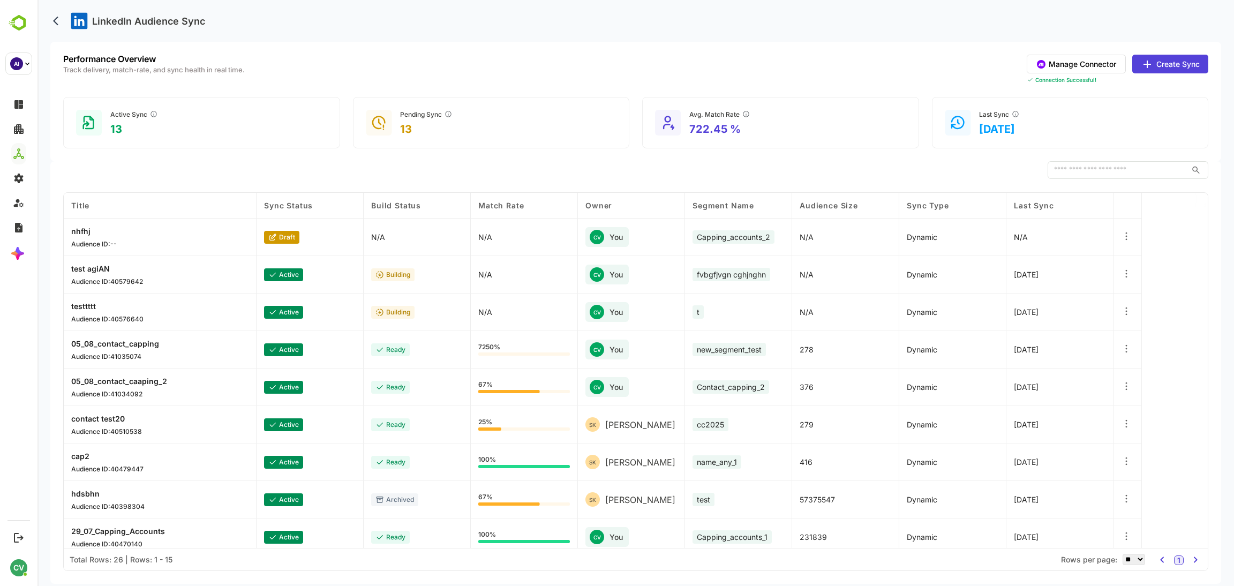
click at [1126, 274] on icon at bounding box center [1126, 273] width 11 height 11
click at [1154, 252] on div "Title Sync Status Build Status Match Rate Owner Segment Name Audience Size Sync…" at bounding box center [636, 370] width 1144 height 355
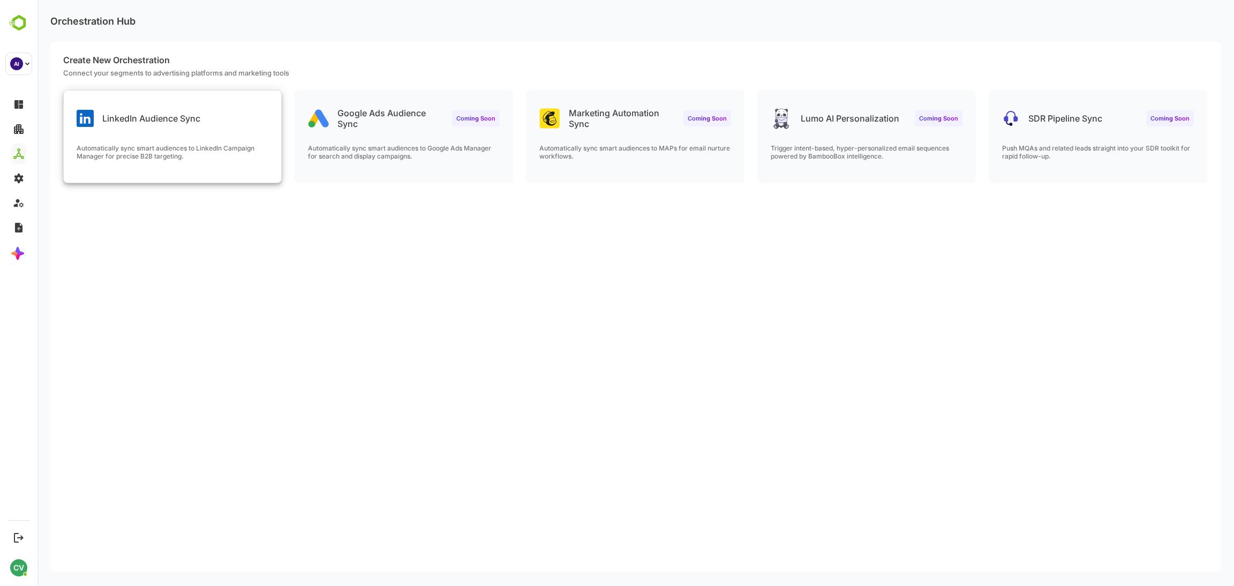
click at [175, 159] on p "Automatically sync smart audiences to LinkedIn Campaign Manager for precise B2B…" at bounding box center [173, 152] width 192 height 16
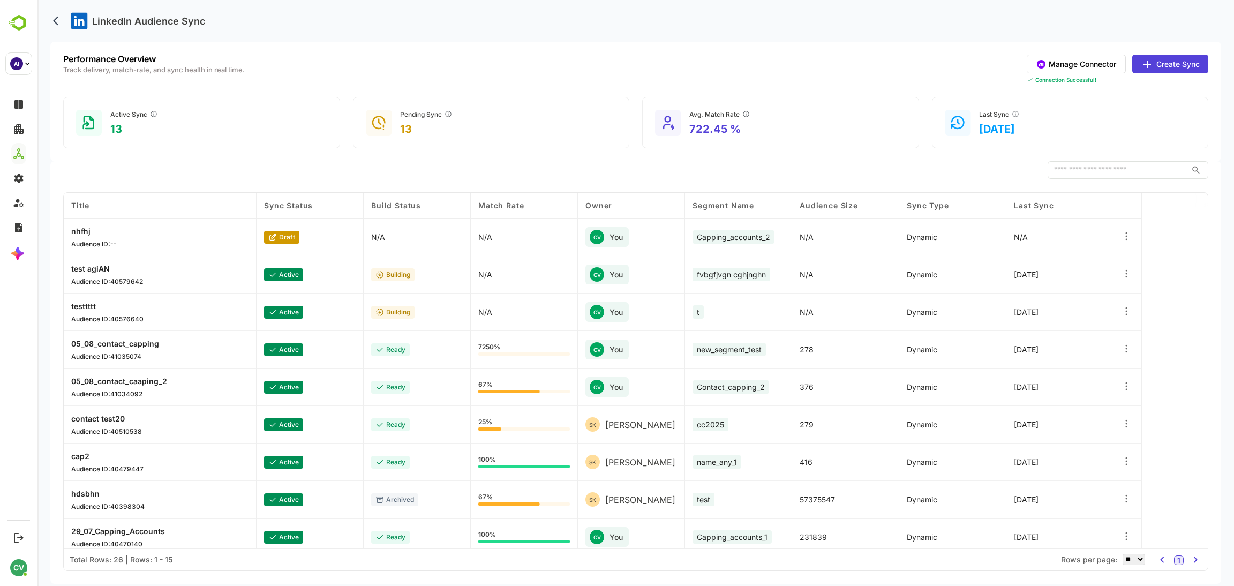
click at [1096, 62] on button "Manage Connector" at bounding box center [1076, 64] width 99 height 19
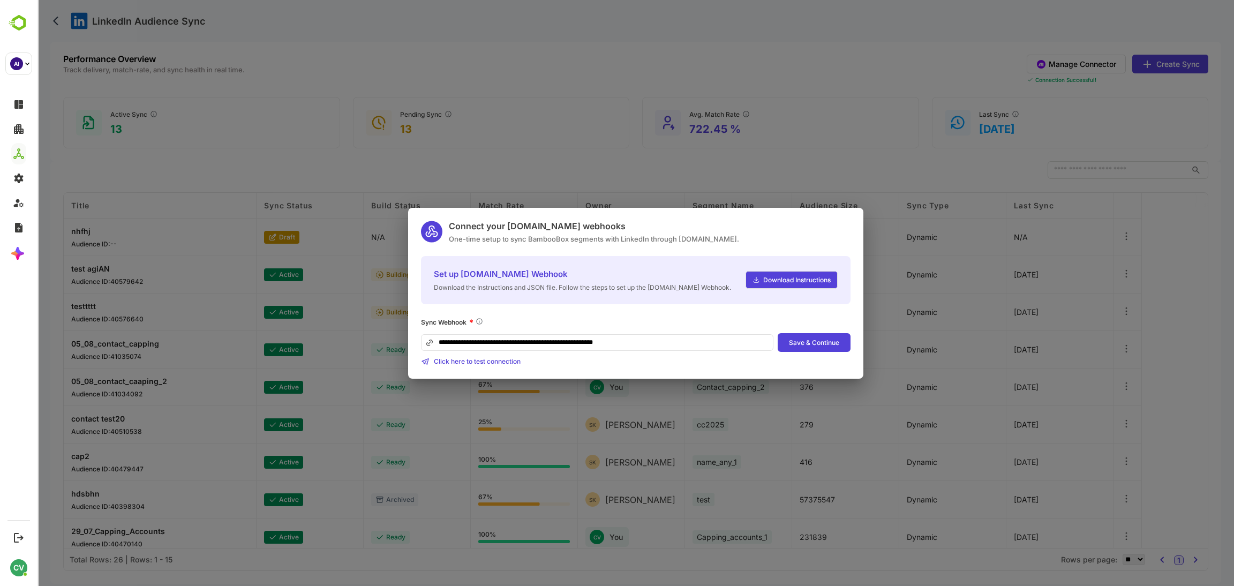
drag, startPoint x: 796, startPoint y: 94, endPoint x: 778, endPoint y: 72, distance: 27.8
click at [795, 94] on div "**********" at bounding box center [636, 293] width 1197 height 586
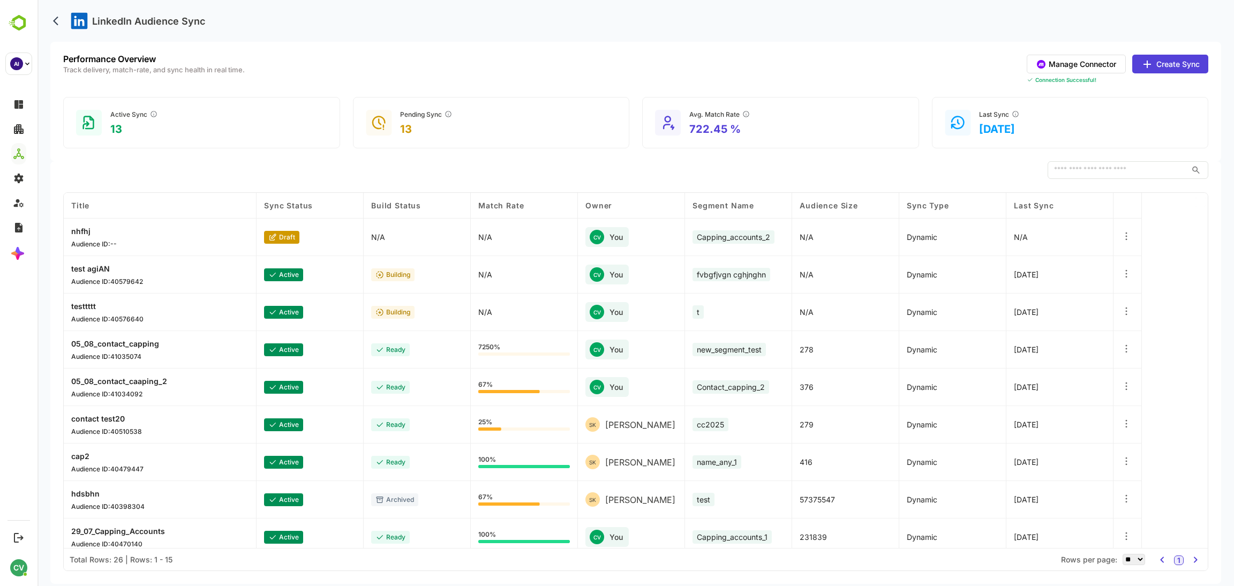
click at [1164, 58] on button "Create Sync" at bounding box center [1171, 64] width 76 height 19
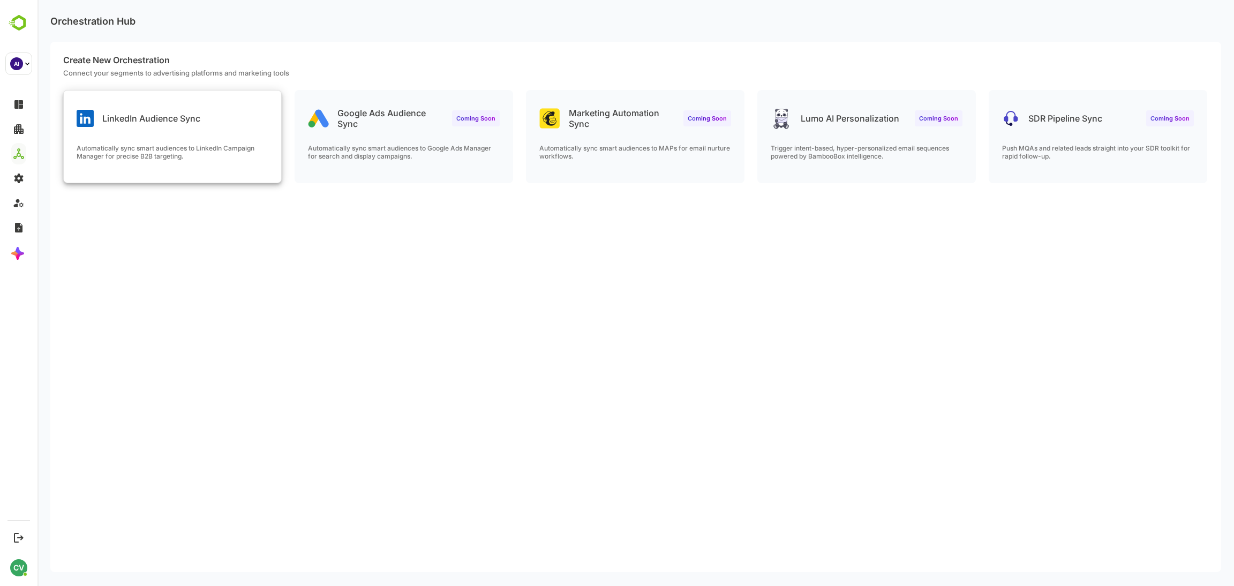
click at [211, 127] on div "LinkedIn Audience Sync" at bounding box center [173, 110] width 218 height 39
click at [242, 156] on p "Automatically sync smart audiences to LinkedIn Campaign Manager for precise B2B…" at bounding box center [173, 152] width 192 height 16
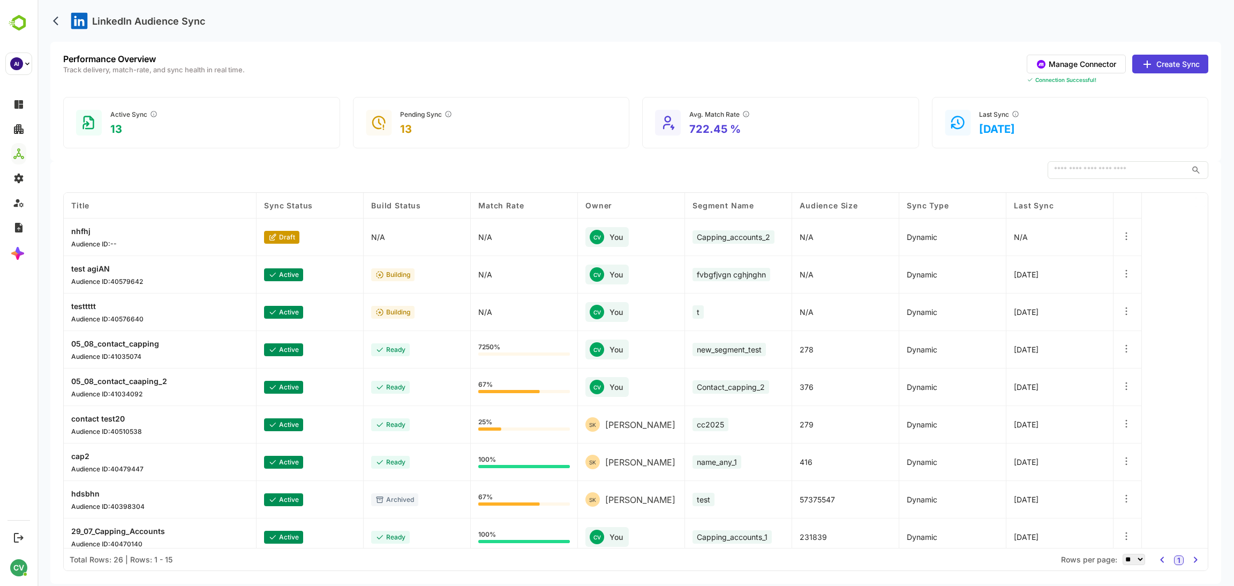
drag, startPoint x: 633, startPoint y: 17, endPoint x: 635, endPoint y: 4, distance: 13.0
click at [635, 4] on div "LinkedIn Audience Sync" at bounding box center [635, 21] width 1171 height 42
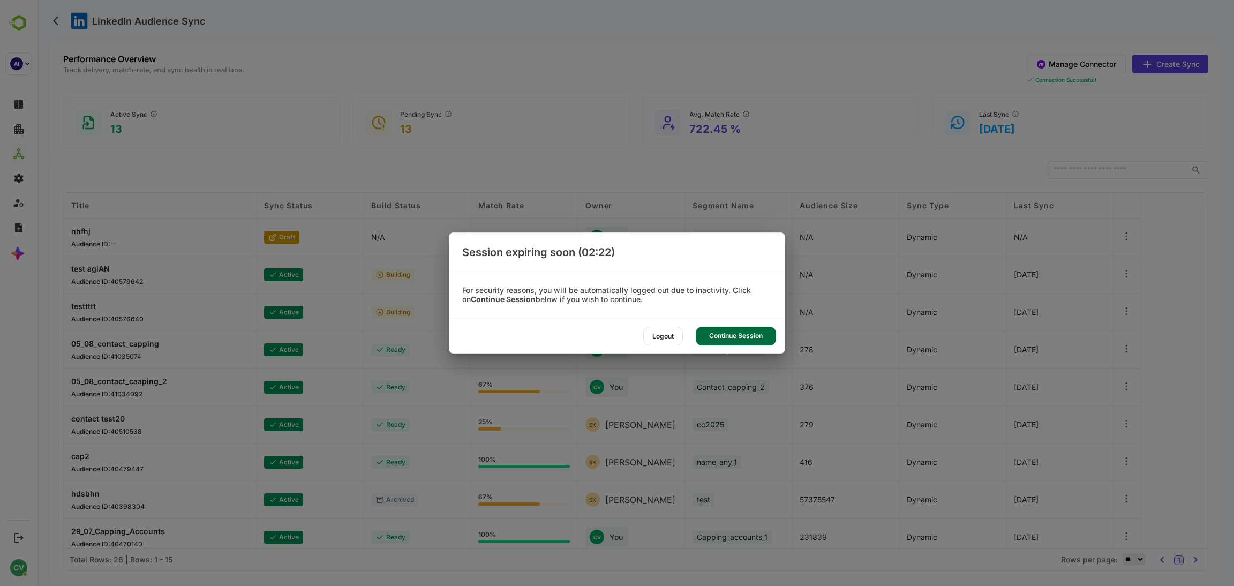
click at [744, 335] on div "Continue Session" at bounding box center [736, 336] width 80 height 19
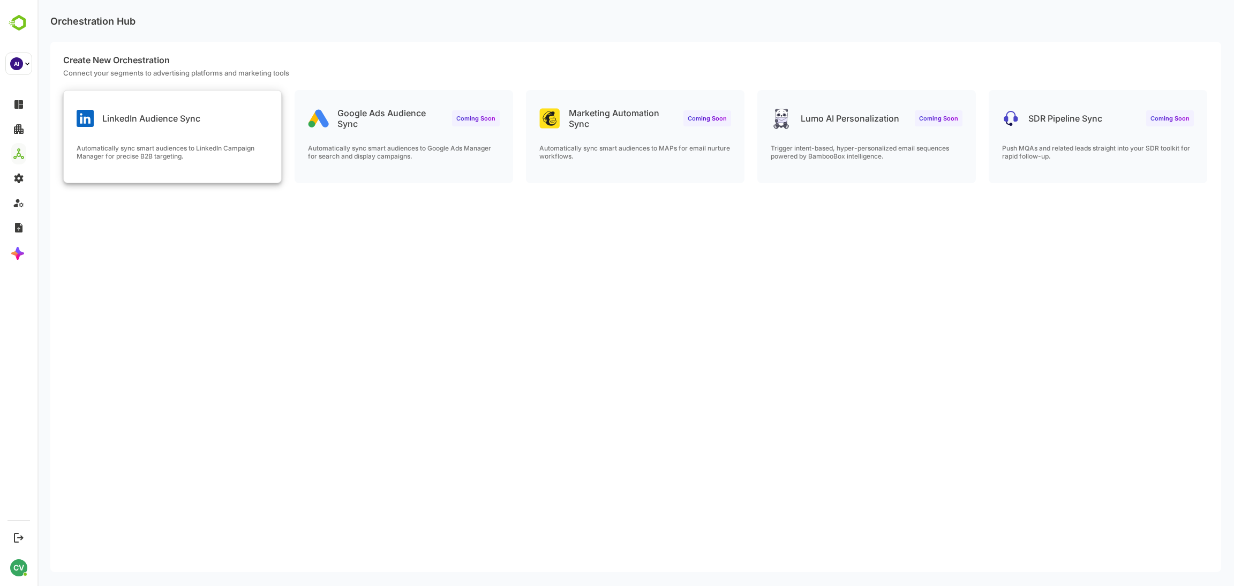
click at [228, 146] on p "Automatically sync smart audiences to LinkedIn Campaign Manager for precise B2B…" at bounding box center [173, 152] width 192 height 16
